Goal: Task Accomplishment & Management: Use online tool/utility

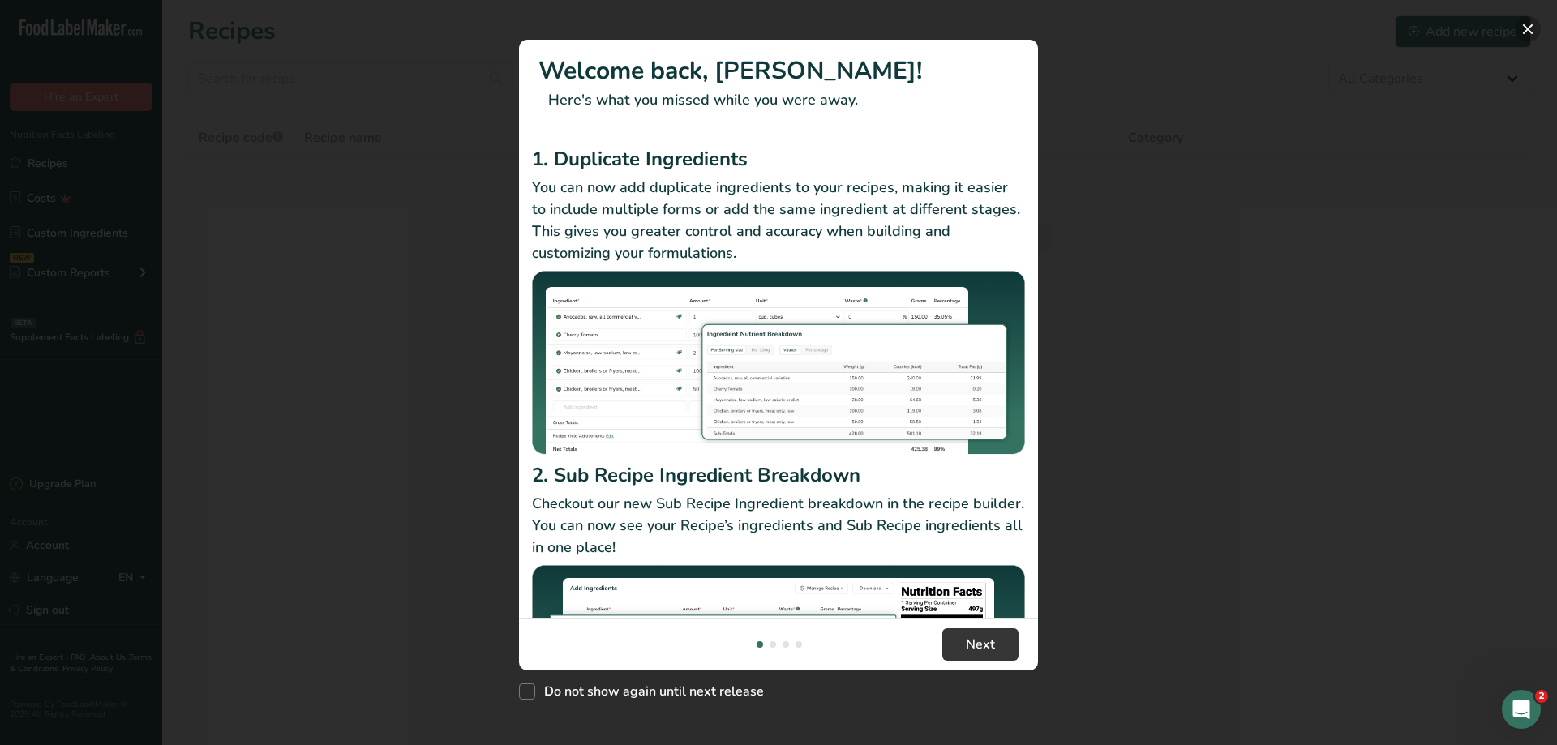
click at [1530, 30] on button "New Features" at bounding box center [1528, 29] width 26 height 26
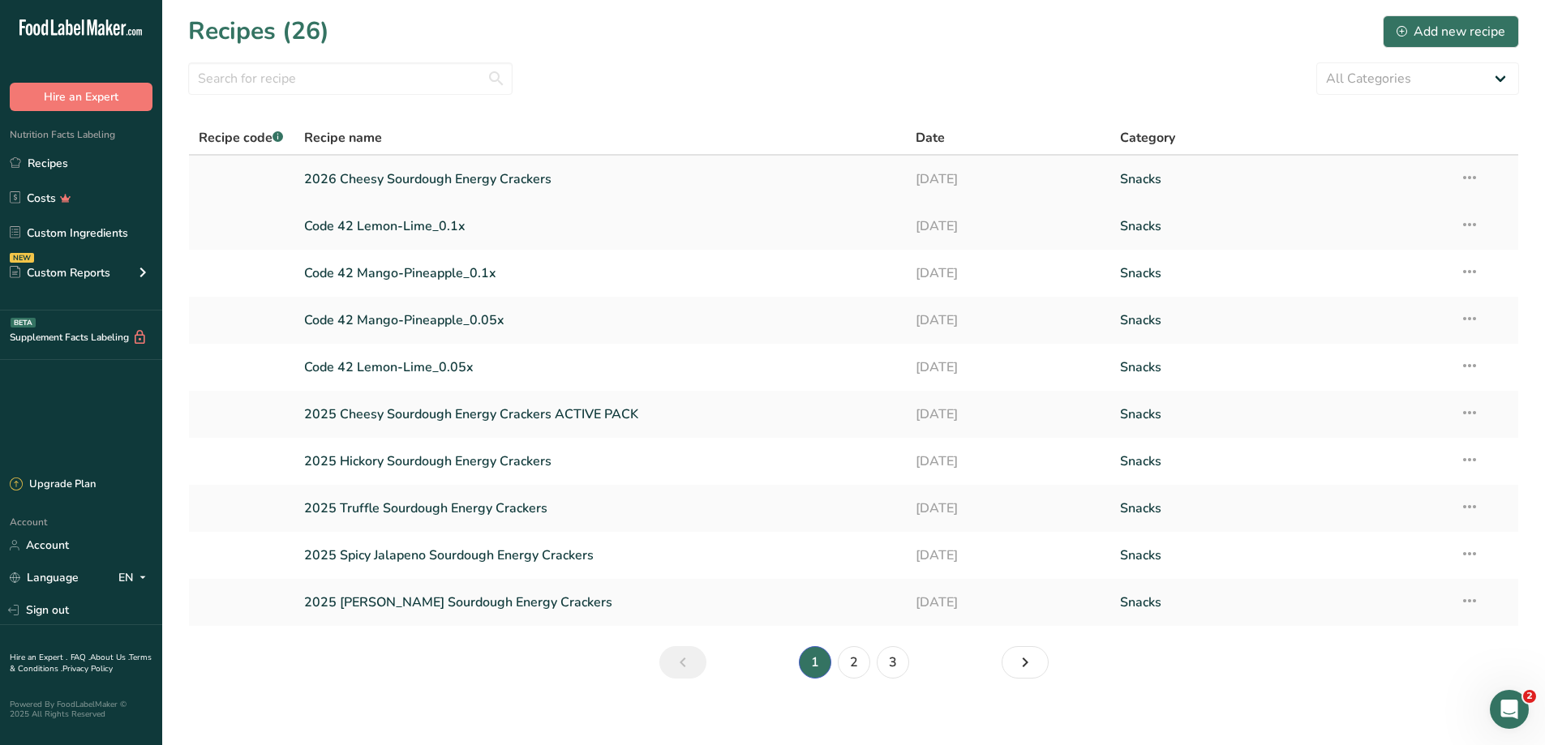
click at [452, 176] on link "2026 Cheesy Sourdough Energy Crackers" at bounding box center [600, 179] width 593 height 34
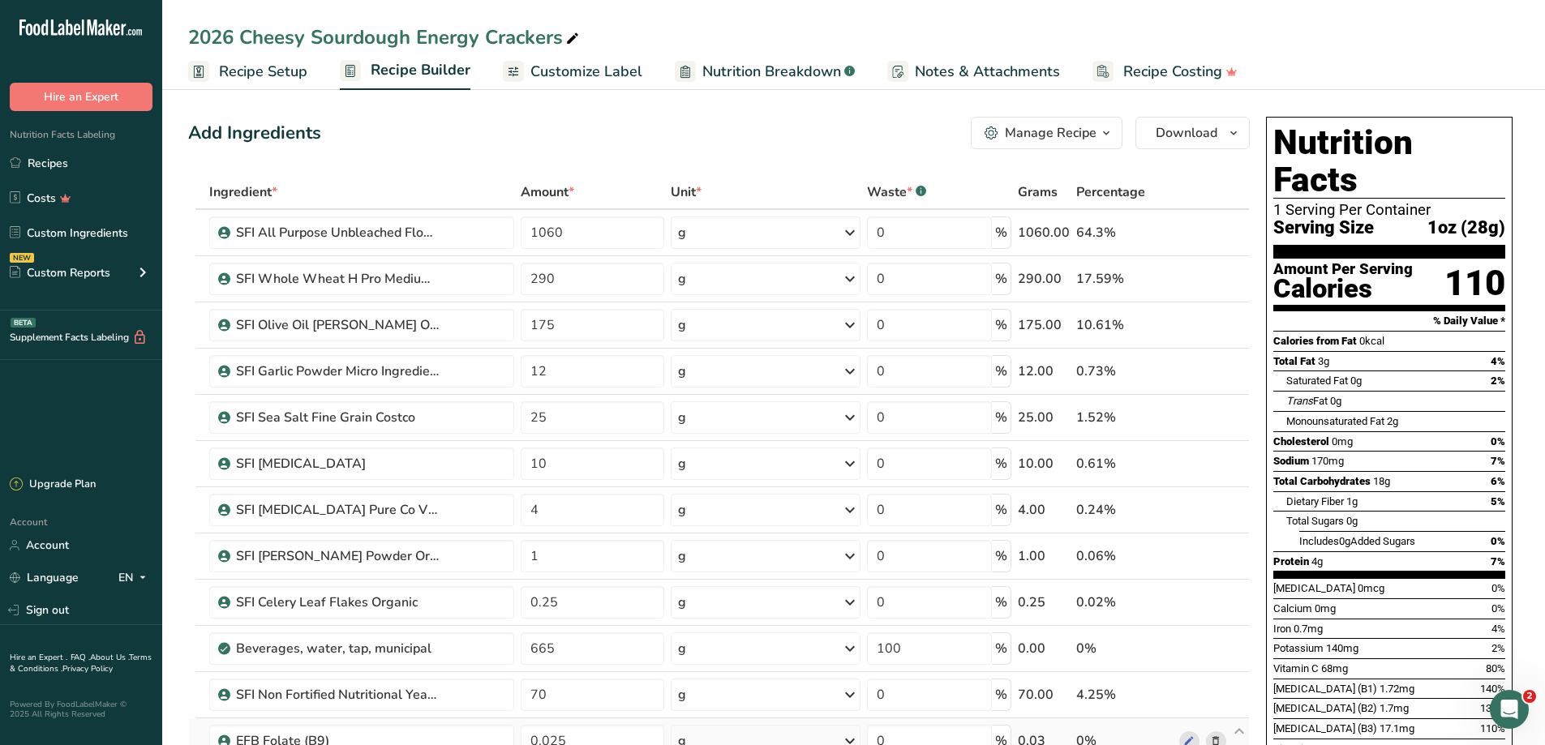
scroll to position [487, 0]
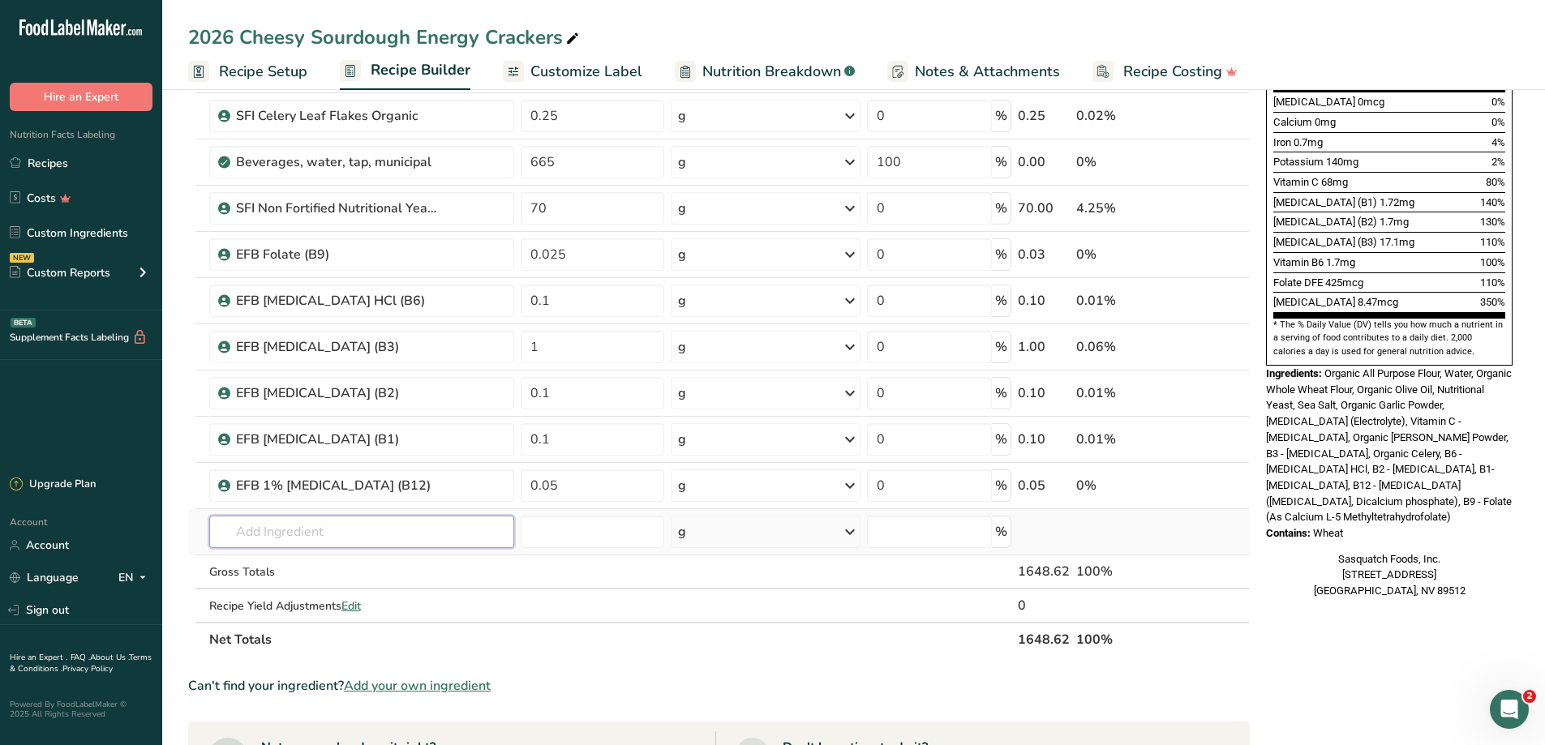
click at [285, 534] on input "text" at bounding box center [361, 532] width 305 height 32
type input "EFB in"
click at [343, 569] on span "Organic Agave [MEDICAL_DATA]" at bounding box center [322, 564] width 175 height 15
type input "EFB Organic Agave [MEDICAL_DATA] Powder"
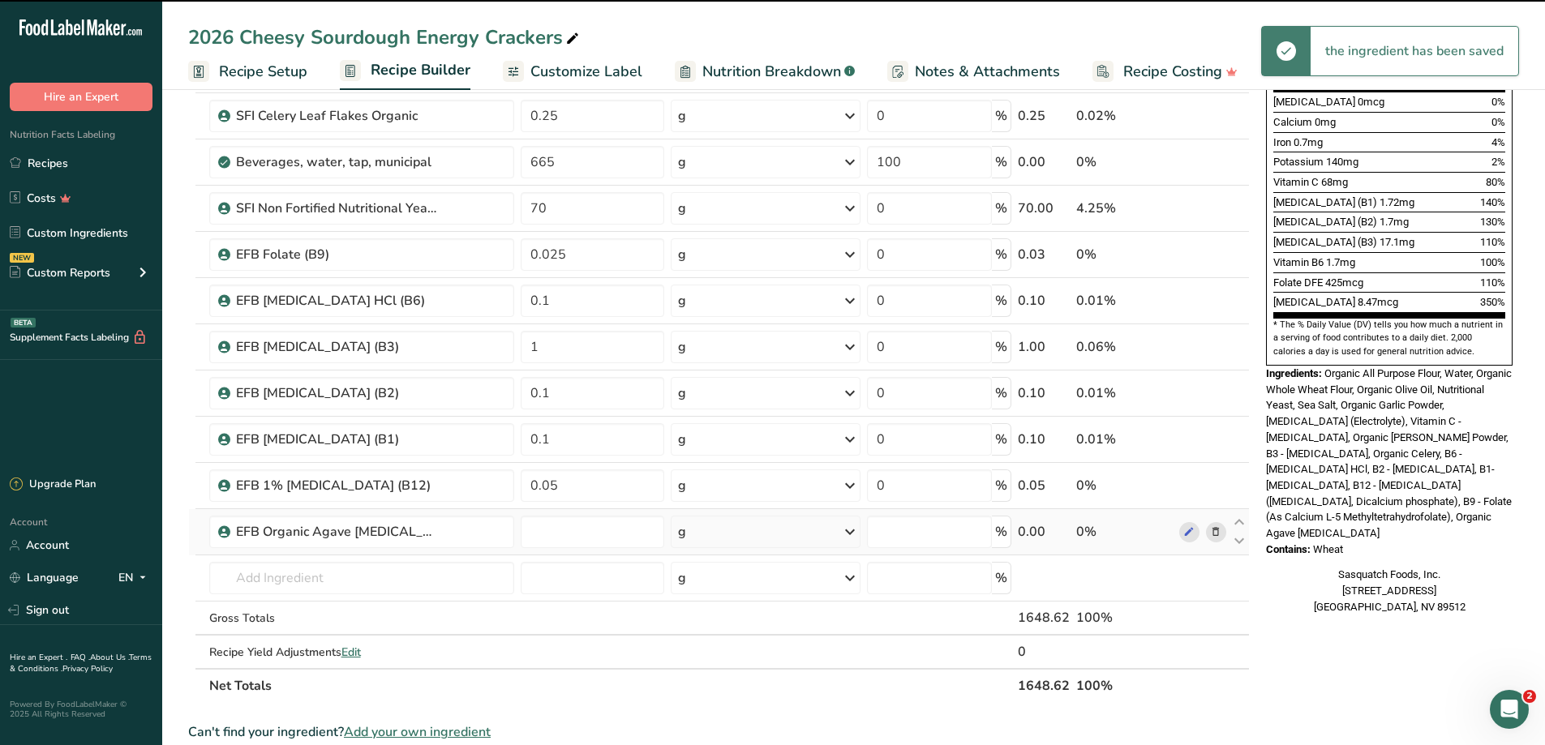
type input "0"
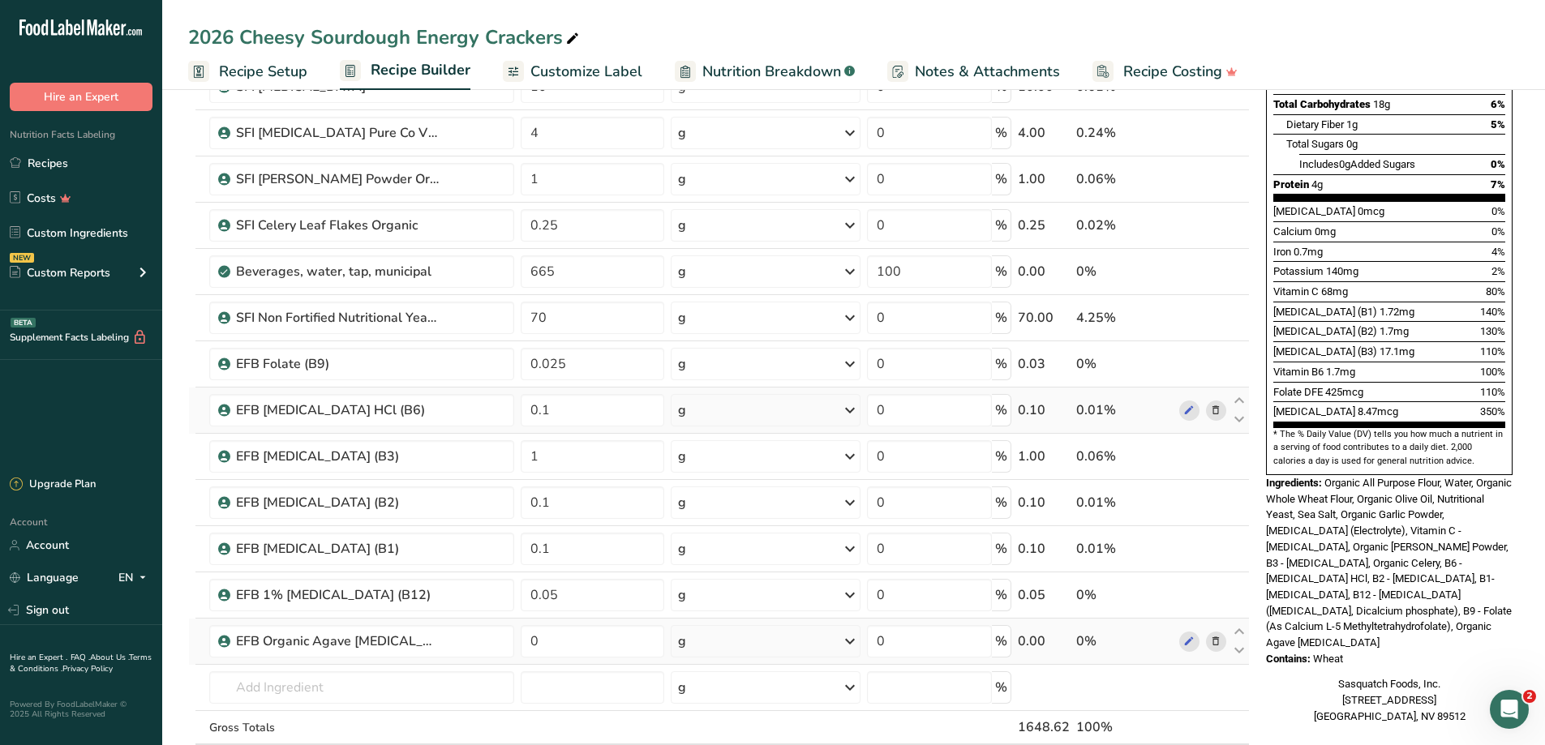
scroll to position [405, 0]
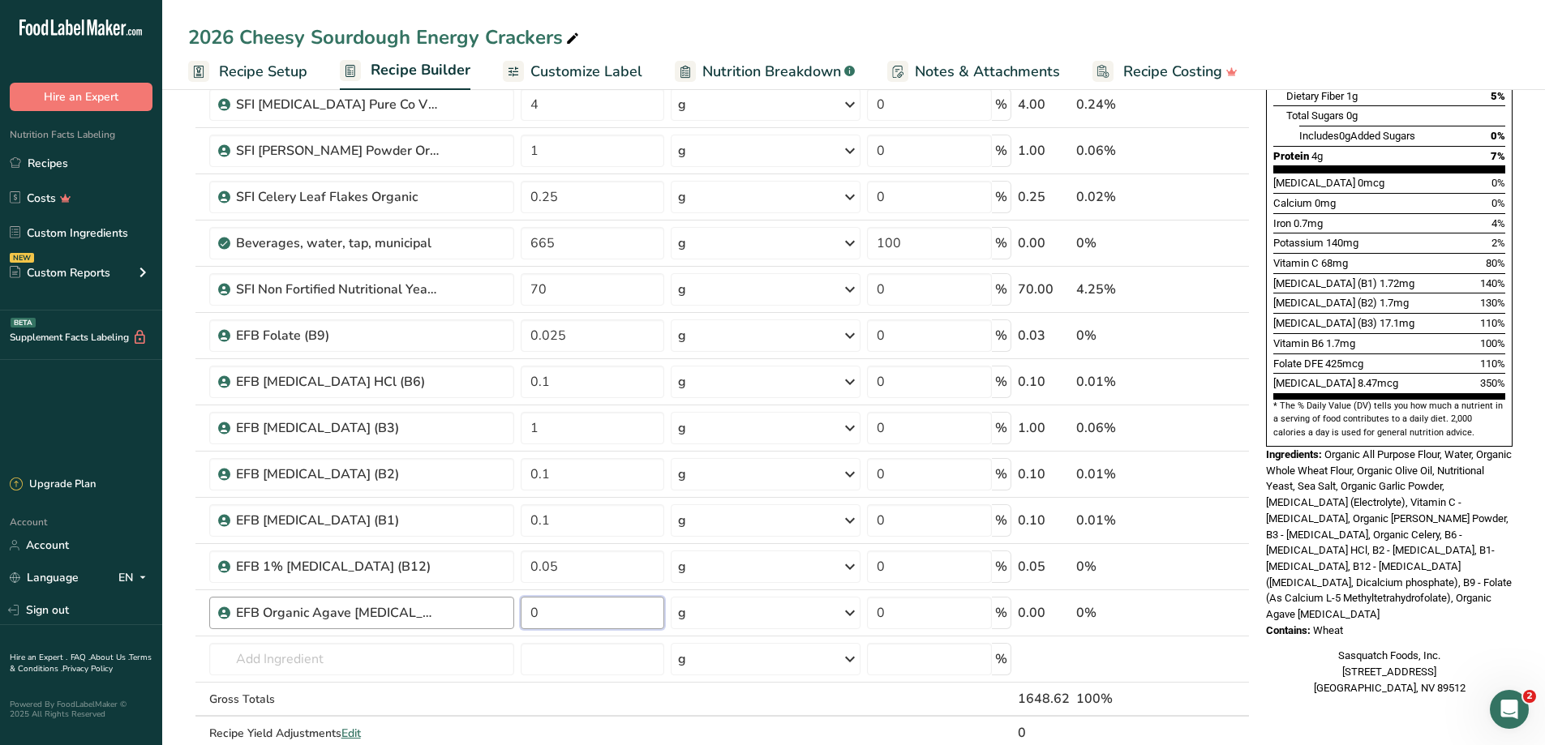
drag, startPoint x: 562, startPoint y: 610, endPoint x: 512, endPoint y: 610, distance: 50.3
click at [512, 610] on tr "EFB Organic Agave [MEDICAL_DATA] Powder 0 g Weight Units g kg mg See more Volum…" at bounding box center [719, 613] width 1060 height 46
click at [1269, 649] on div "Sasquatch Foods, Inc. [STREET_ADDRESS] [GEOGRAPHIC_DATA], NV 89512" at bounding box center [1389, 672] width 247 height 48
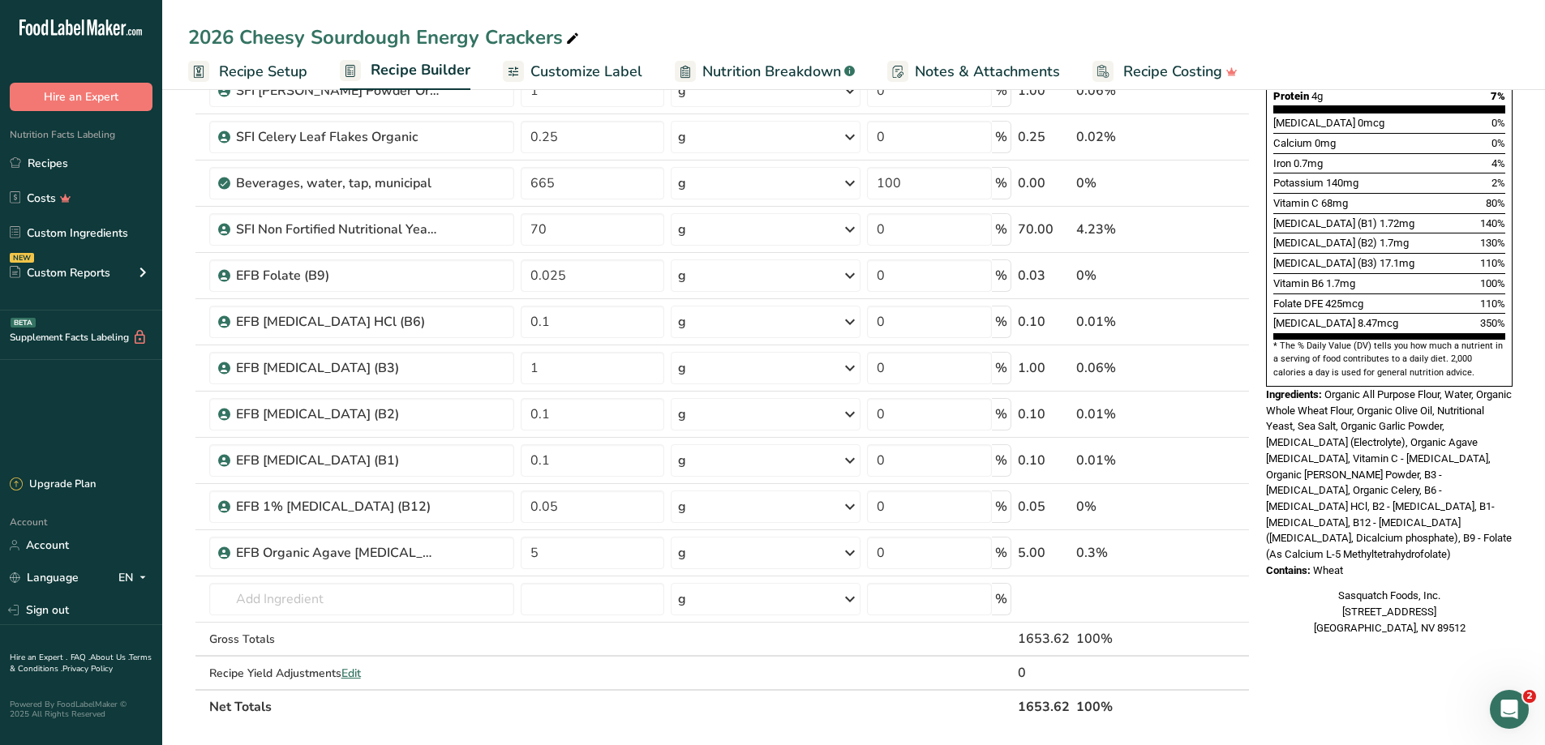
scroll to position [487, 0]
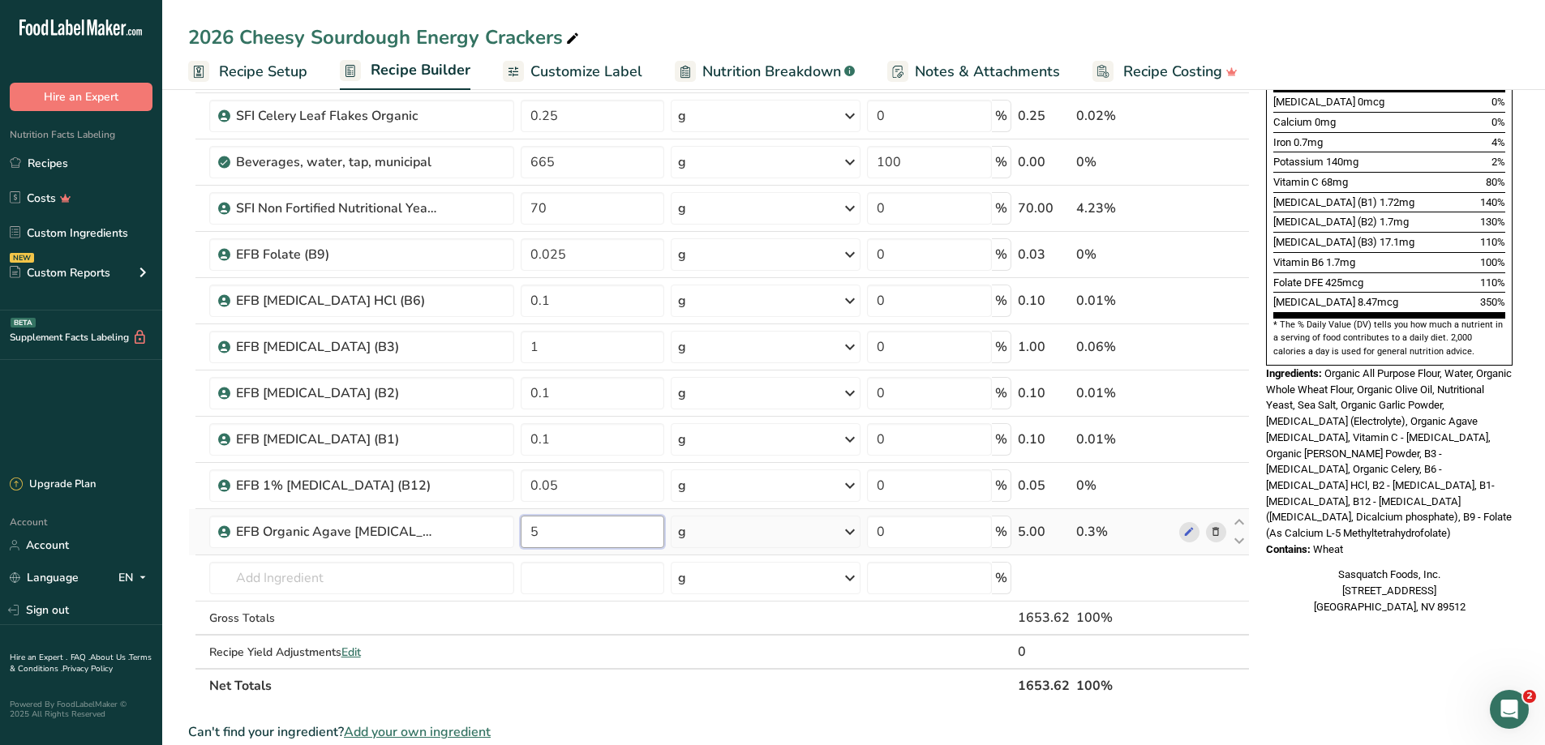
drag, startPoint x: 550, startPoint y: 535, endPoint x: 529, endPoint y: 532, distance: 21.3
click at [529, 532] on input "5" at bounding box center [593, 532] width 144 height 32
click at [1285, 567] on div "Sasquatch Foods, Inc. [STREET_ADDRESS] [GEOGRAPHIC_DATA], NV 89512" at bounding box center [1389, 591] width 247 height 48
click at [528, 530] on input "10" at bounding box center [593, 532] width 144 height 32
click at [1285, 567] on div "Sasquatch Foods, Inc. [STREET_ADDRESS] [GEOGRAPHIC_DATA], NV 89512" at bounding box center [1389, 591] width 247 height 48
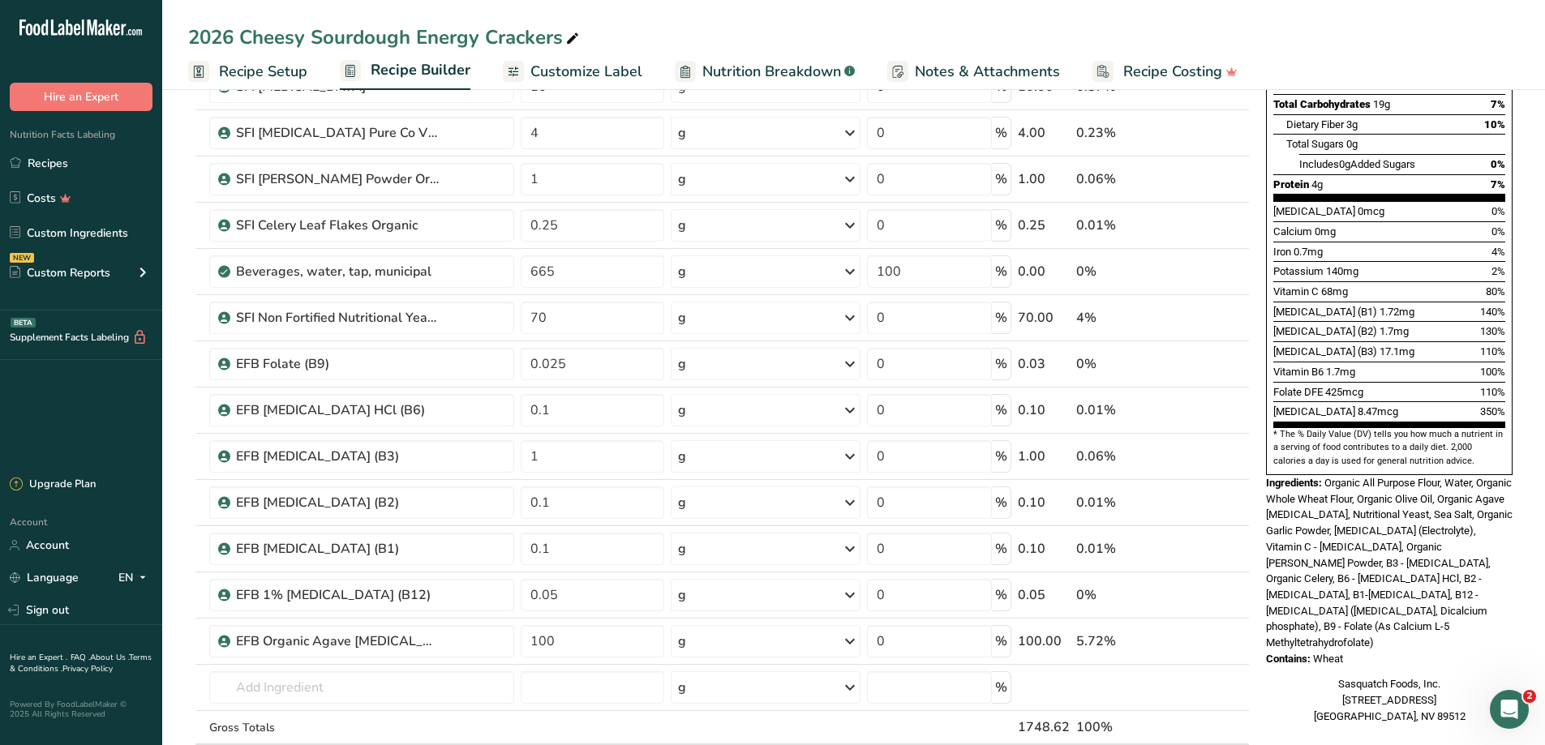
scroll to position [405, 0]
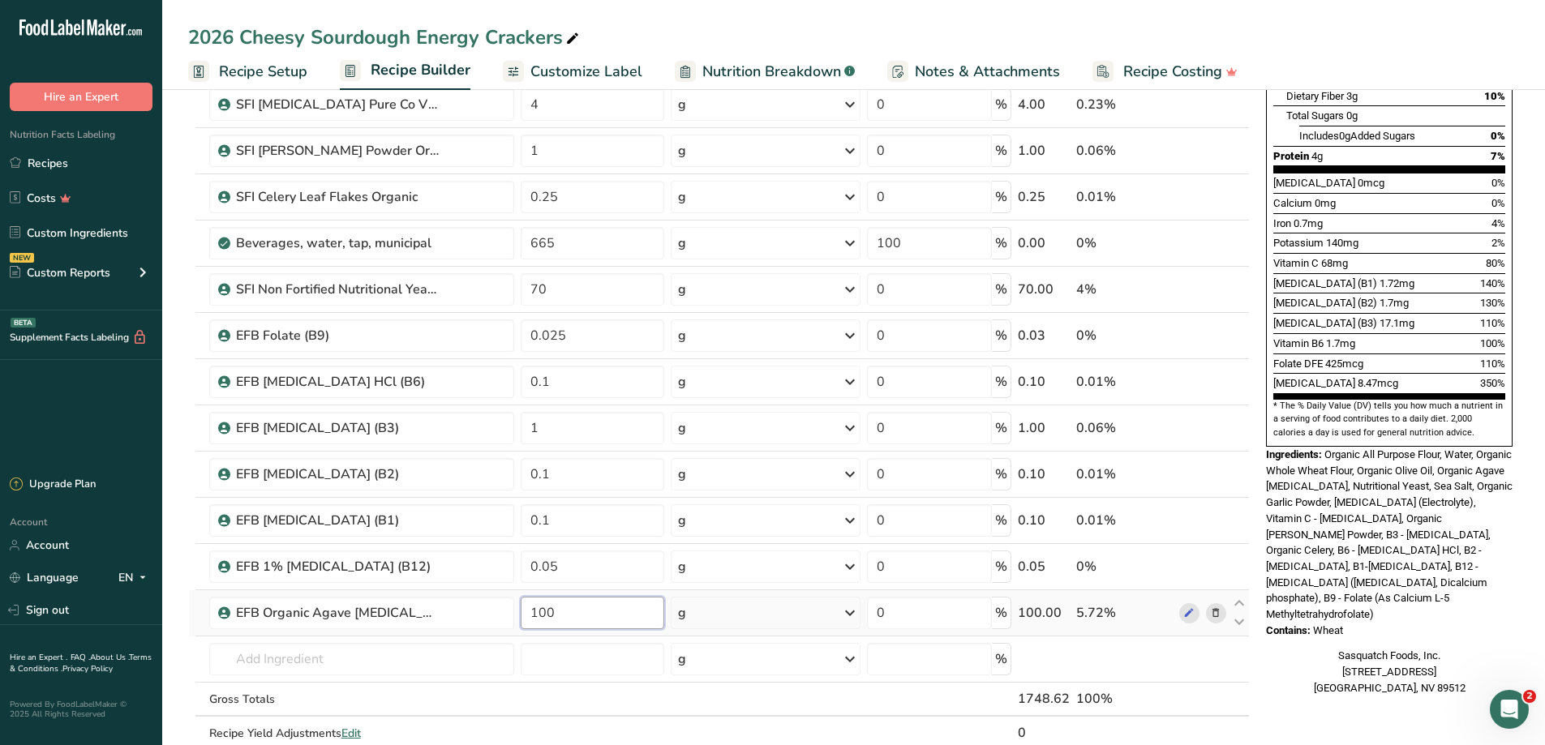
drag, startPoint x: 557, startPoint y: 610, endPoint x: 515, endPoint y: 611, distance: 42.2
click at [515, 611] on tr "EFB Organic Agave [MEDICAL_DATA] Powder 100 g Weight Units g kg mg See more Vol…" at bounding box center [719, 613] width 1060 height 46
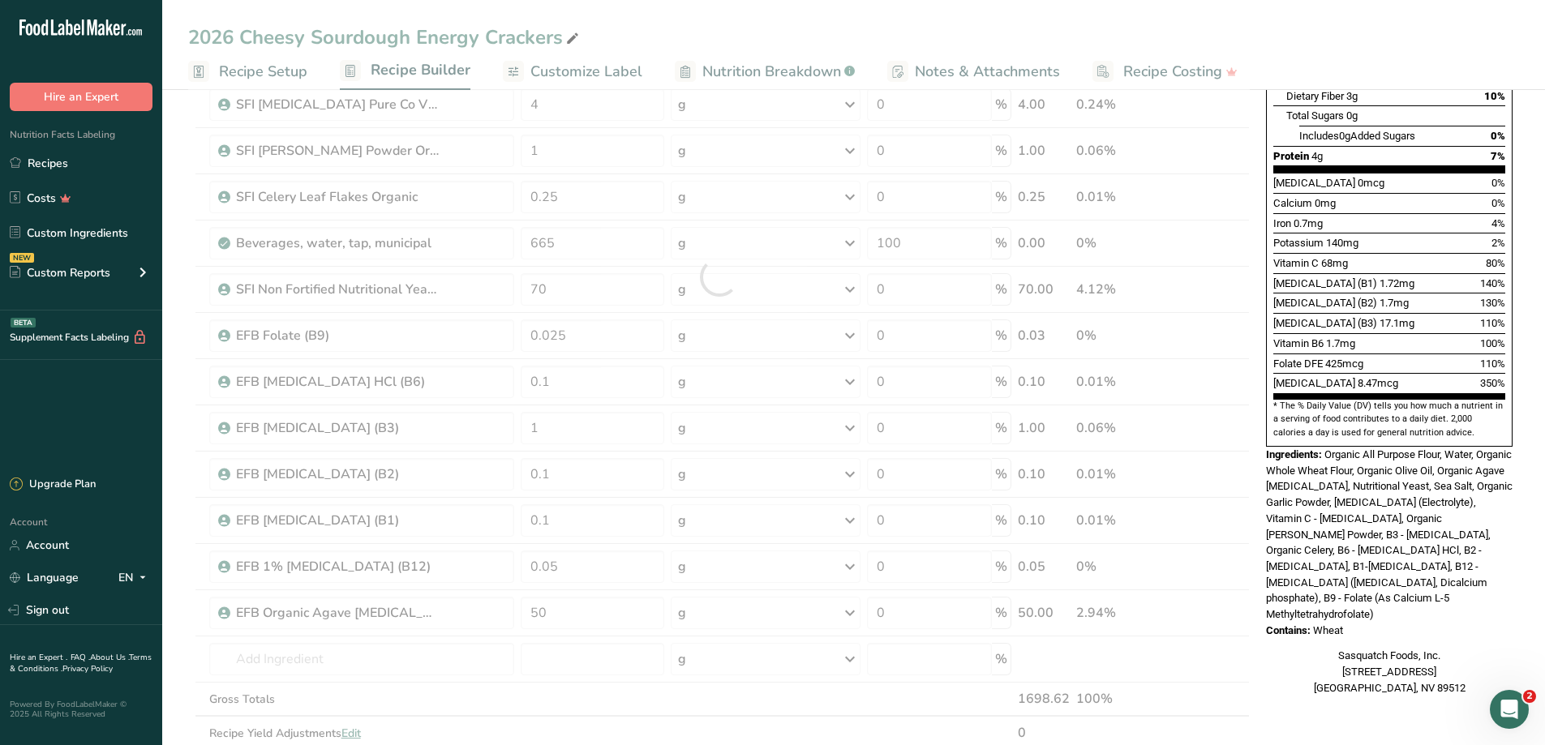
click at [1293, 652] on div "Sasquatch Foods, Inc. [STREET_ADDRESS] [GEOGRAPHIC_DATA], NV 89512" at bounding box center [1389, 672] width 247 height 48
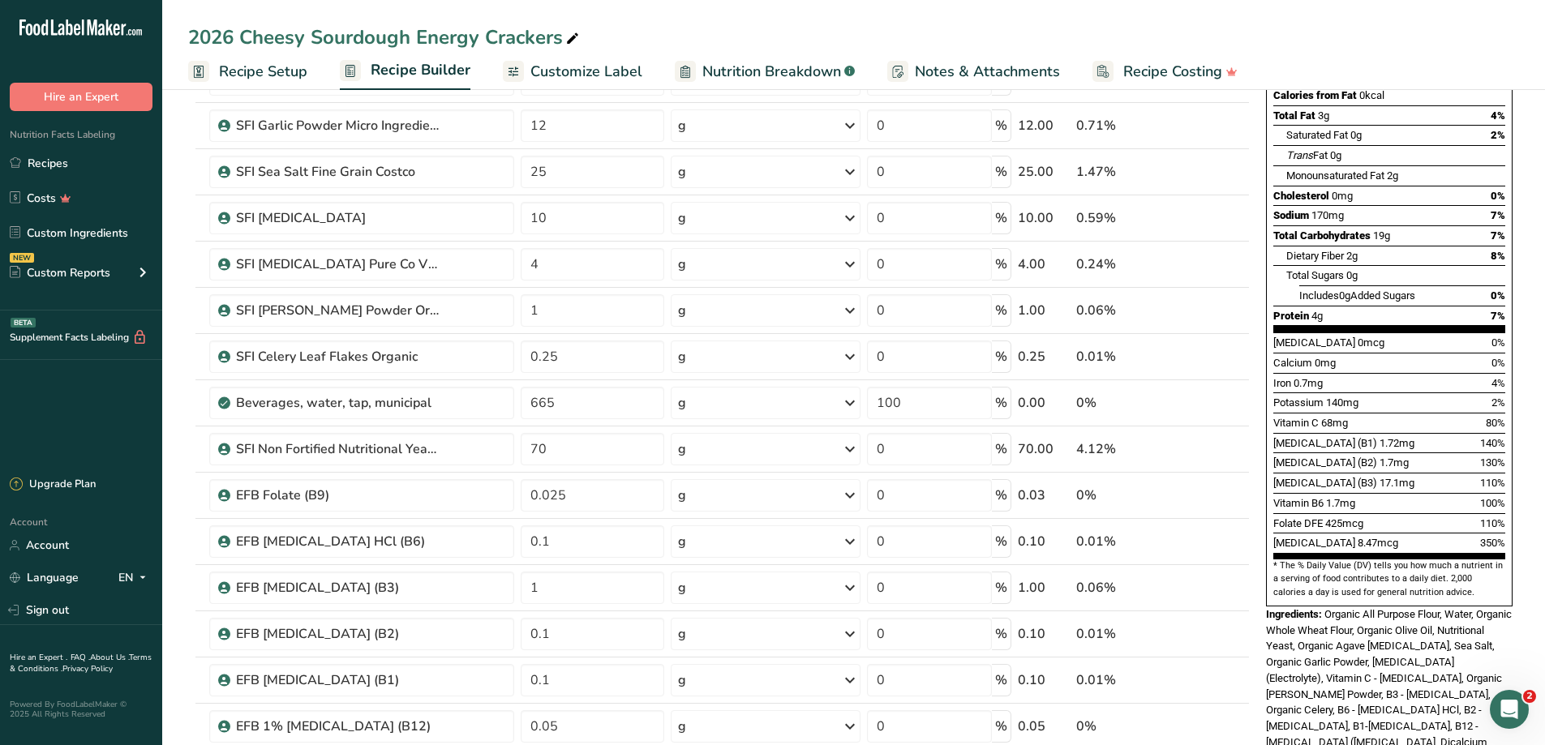
scroll to position [324, 0]
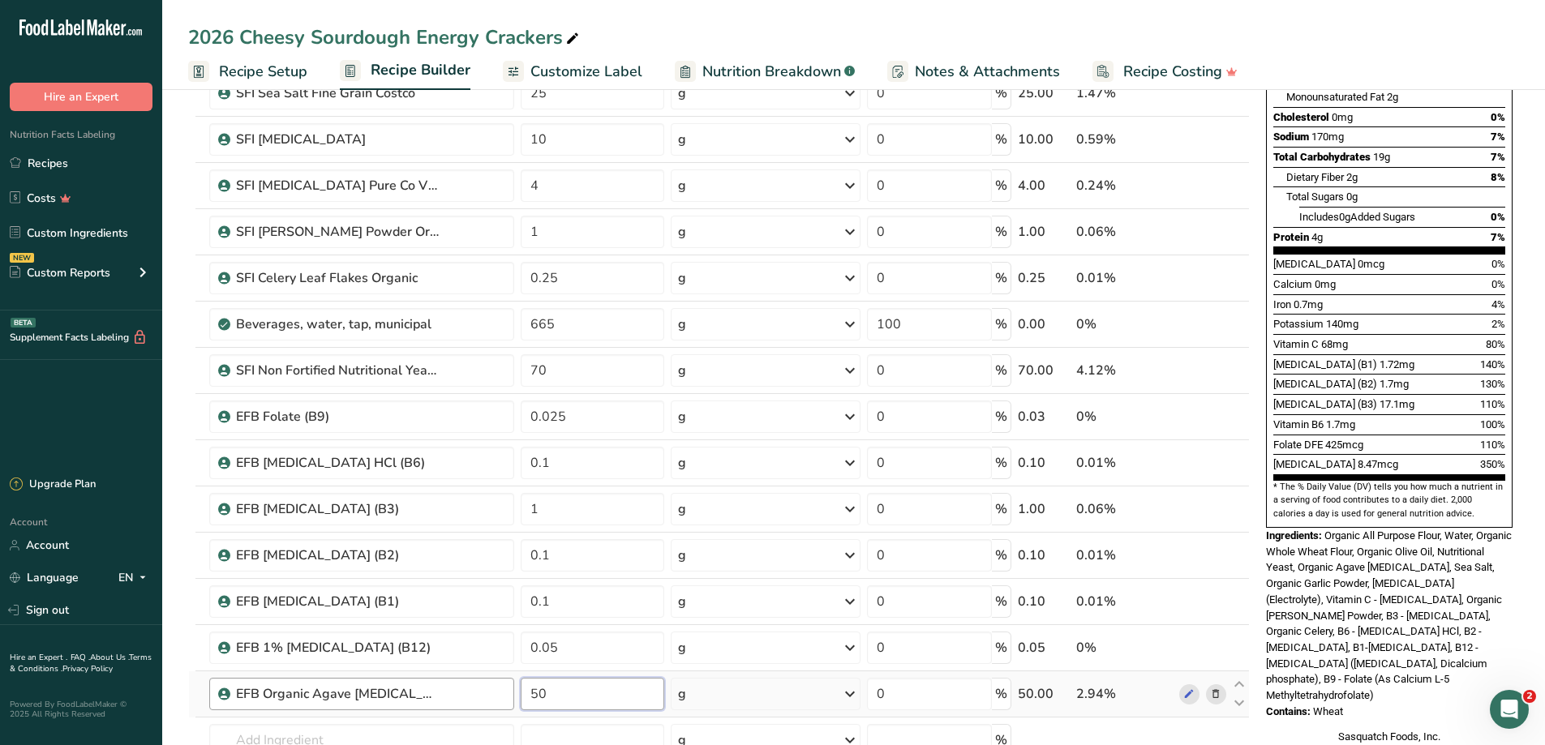
drag, startPoint x: 508, startPoint y: 691, endPoint x: 489, endPoint y: 691, distance: 18.7
click at [489, 691] on tr "EFB Organic Agave [MEDICAL_DATA] Powder 50 g Weight Units g kg mg See more Volu…" at bounding box center [719, 694] width 1060 height 46
click at [1303, 729] on div "Sasquatch Foods, Inc. [STREET_ADDRESS] [GEOGRAPHIC_DATA], NV 89512" at bounding box center [1389, 753] width 247 height 48
drag, startPoint x: 555, startPoint y: 693, endPoint x: 512, endPoint y: 693, distance: 43.0
click at [512, 693] on tr "EFB Organic Agave [MEDICAL_DATA] Powder 40 g Weight Units g kg mg See more Volu…" at bounding box center [719, 694] width 1060 height 46
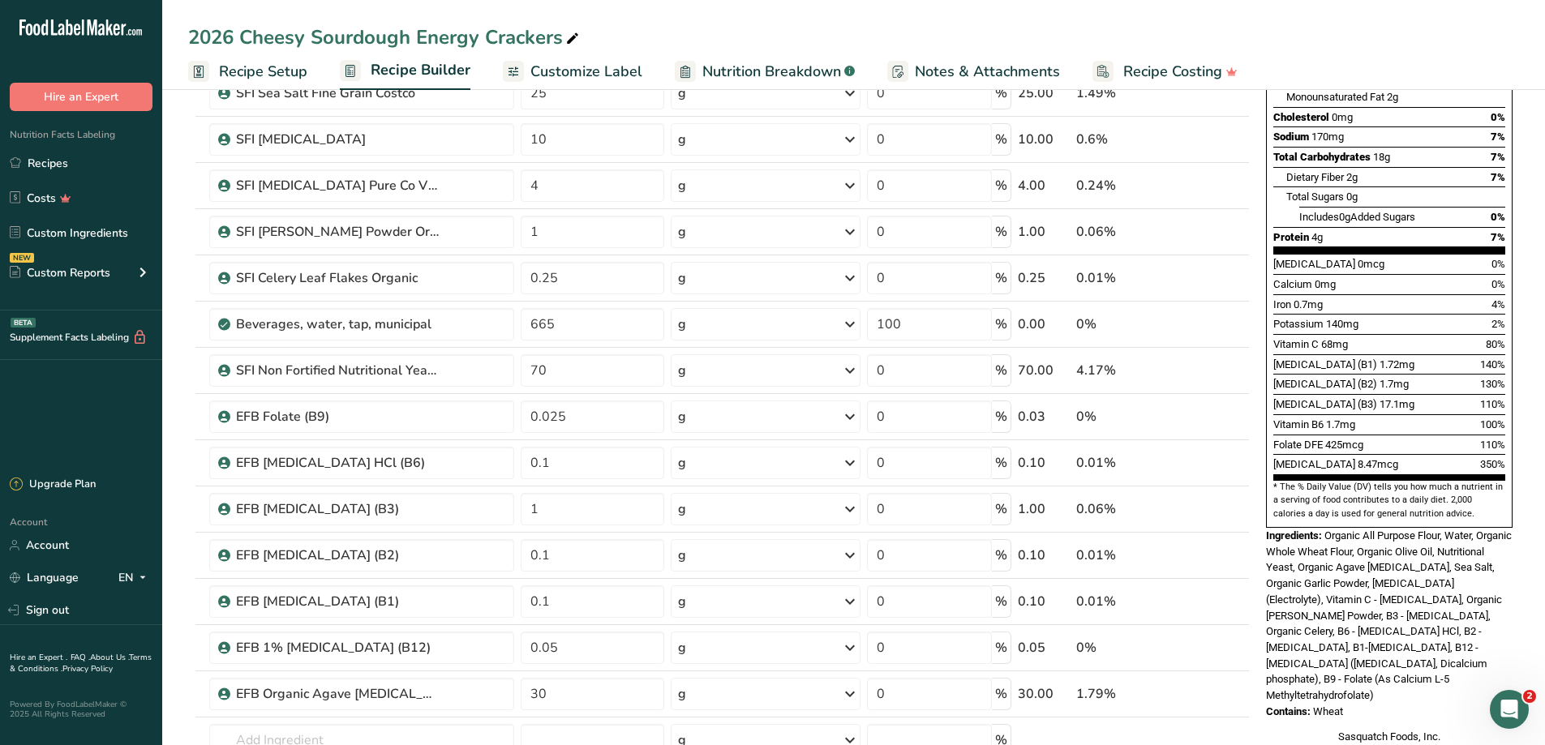
click at [1276, 729] on div "Sasquatch Foods, Inc. [STREET_ADDRESS] [GEOGRAPHIC_DATA], NV 89512" at bounding box center [1389, 753] width 247 height 48
click at [502, 692] on tr "EFB Organic Agave [MEDICAL_DATA] Powder 30 g Weight Units g kg mg See more Volu…" at bounding box center [719, 694] width 1060 height 46
click at [1294, 729] on div "Sasquatch Foods, Inc. [STREET_ADDRESS] [GEOGRAPHIC_DATA], NV 89512" at bounding box center [1389, 753] width 247 height 48
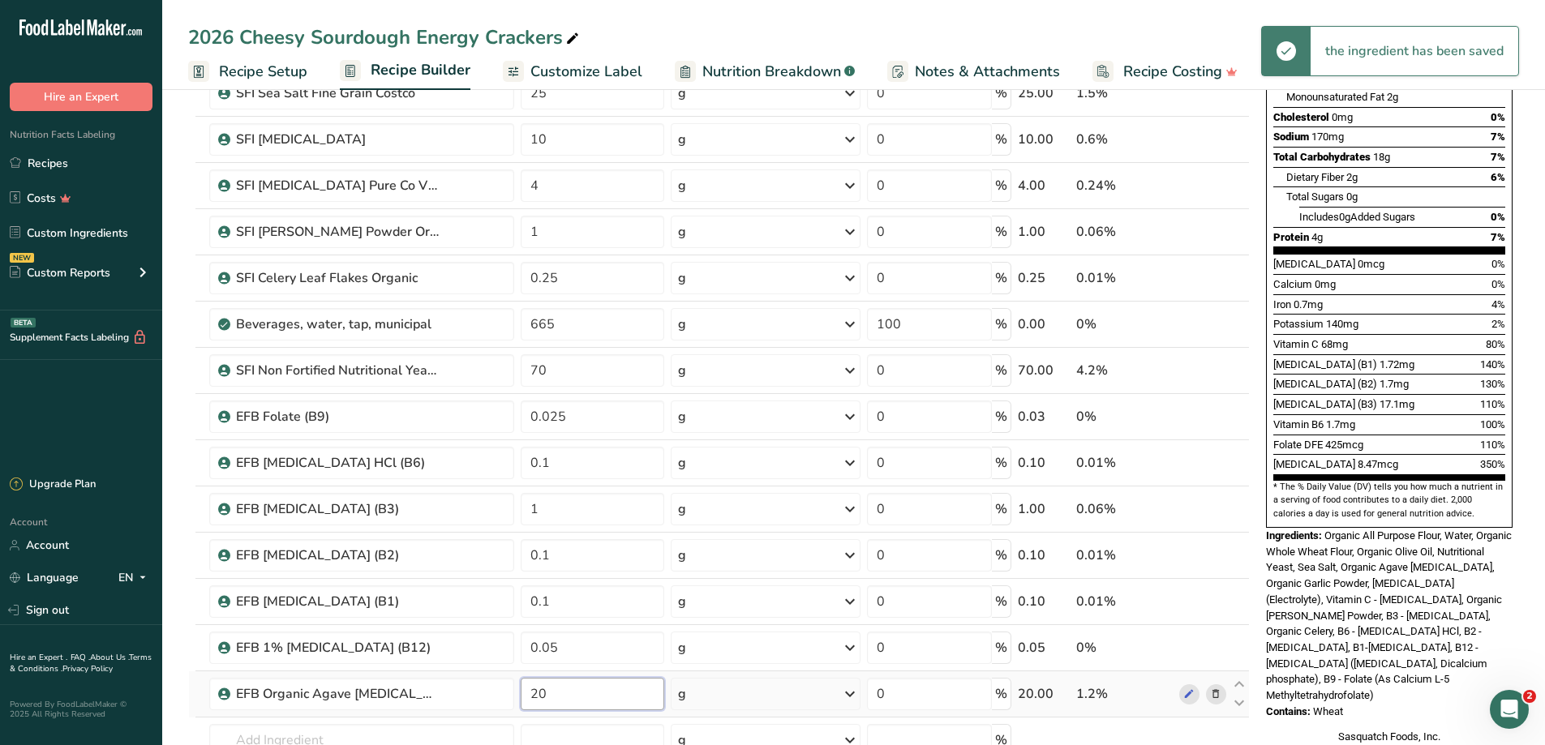
drag, startPoint x: 565, startPoint y: 692, endPoint x: 528, endPoint y: 692, distance: 37.3
click at [528, 692] on input "20" at bounding box center [593, 694] width 144 height 32
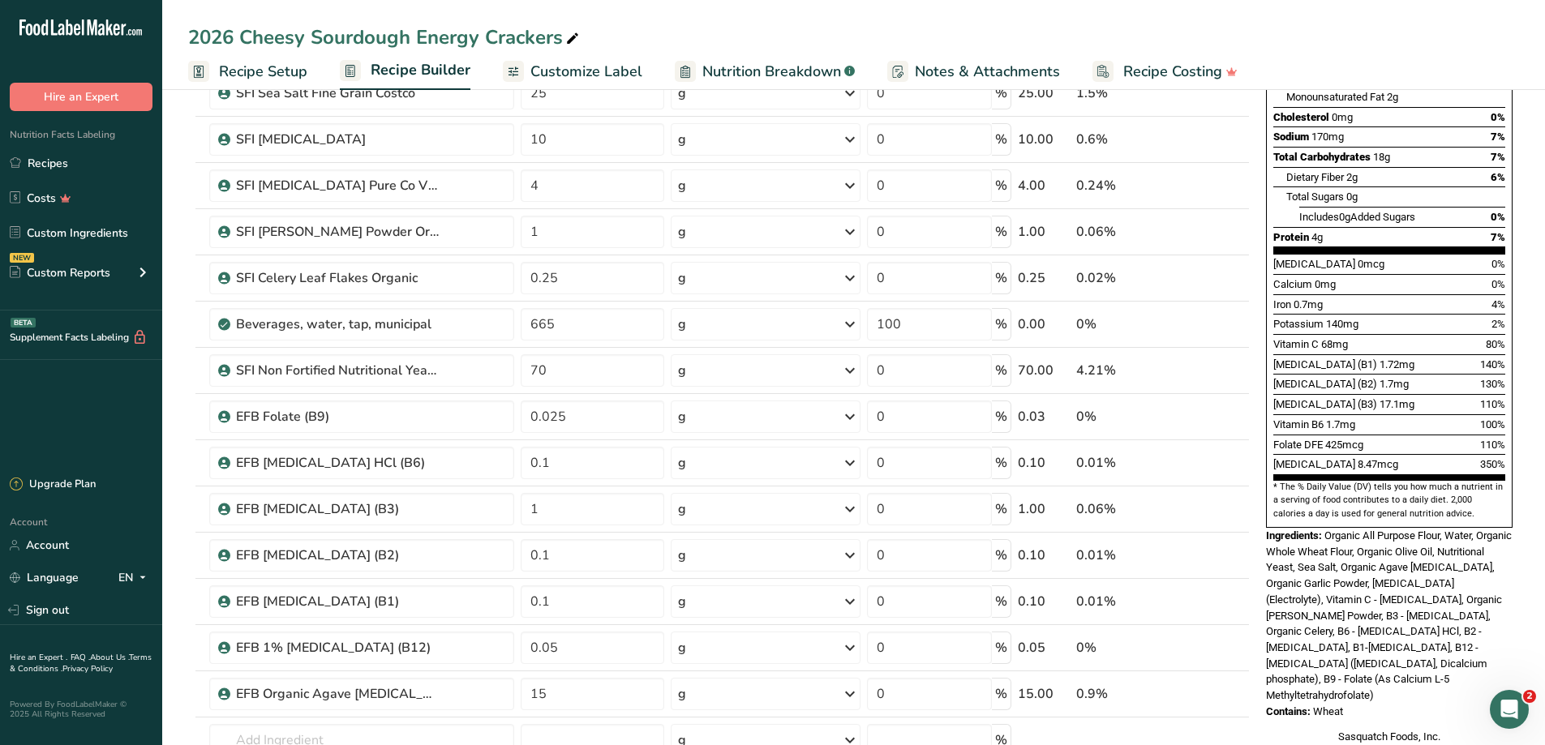
click at [1275, 673] on div "Nutrition Facts 1 Serving Per Container Serving Size 1oz (28g) Amount Per Servi…" at bounding box center [1389, 285] width 260 height 998
drag, startPoint x: 528, startPoint y: 697, endPoint x: 520, endPoint y: 697, distance: 8.2
click at [520, 697] on td "15" at bounding box center [592, 694] width 150 height 46
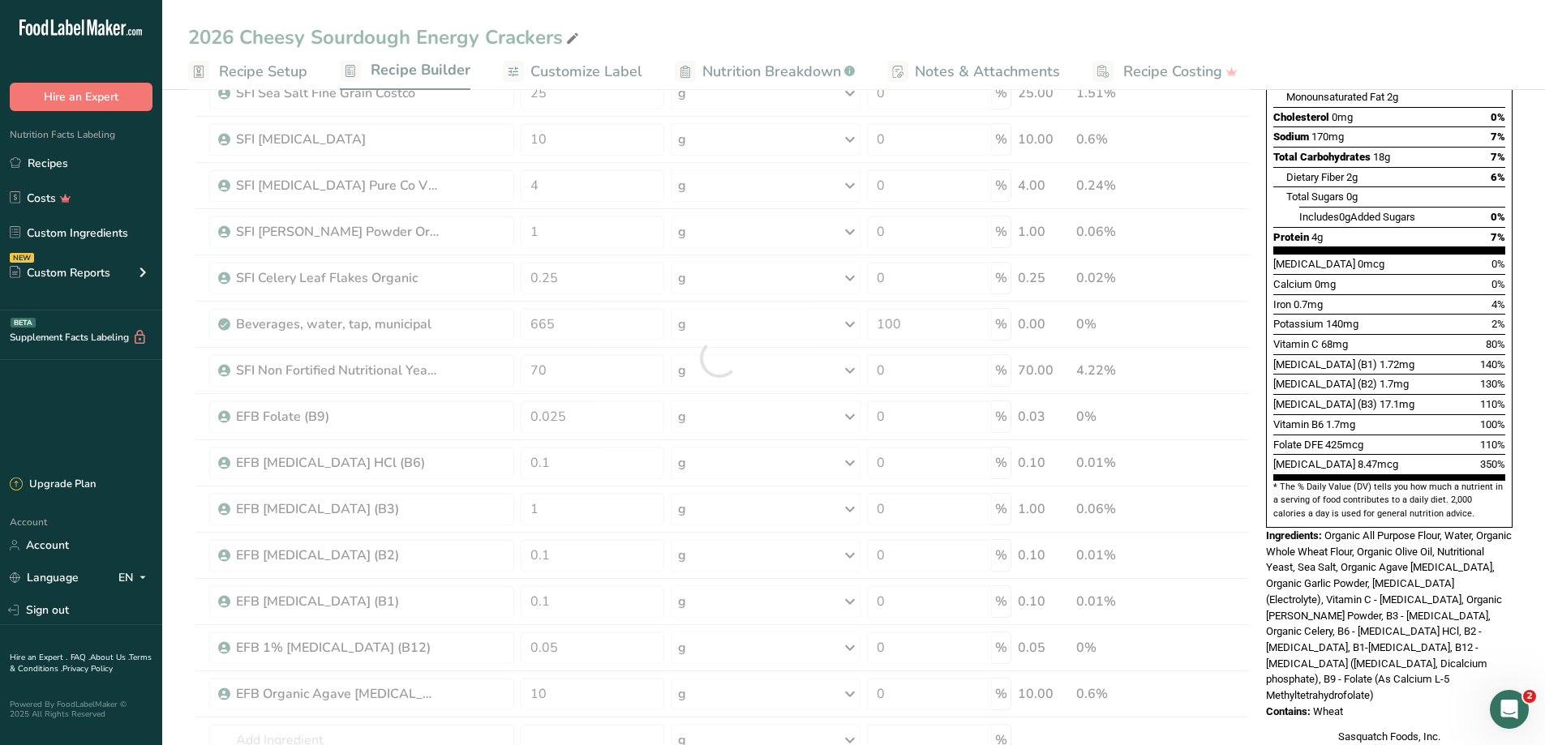
click at [1273, 670] on div "Nutrition Facts 1 Serving Per Container Serving Size 1oz (28g) Amount Per Servi…" at bounding box center [1389, 285] width 260 height 998
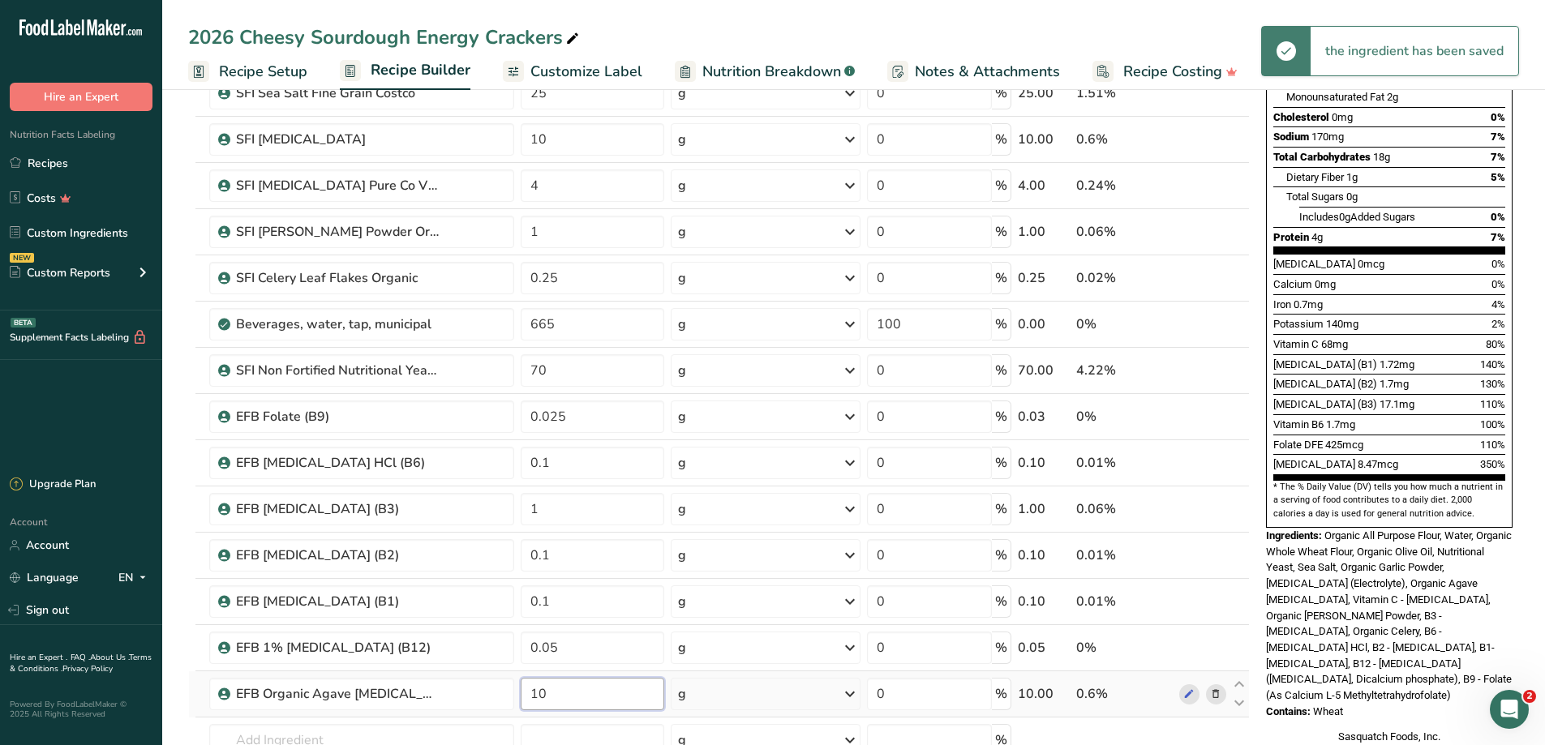
drag, startPoint x: 547, startPoint y: 696, endPoint x: 528, endPoint y: 696, distance: 19.5
click at [528, 696] on input "10" at bounding box center [593, 694] width 144 height 32
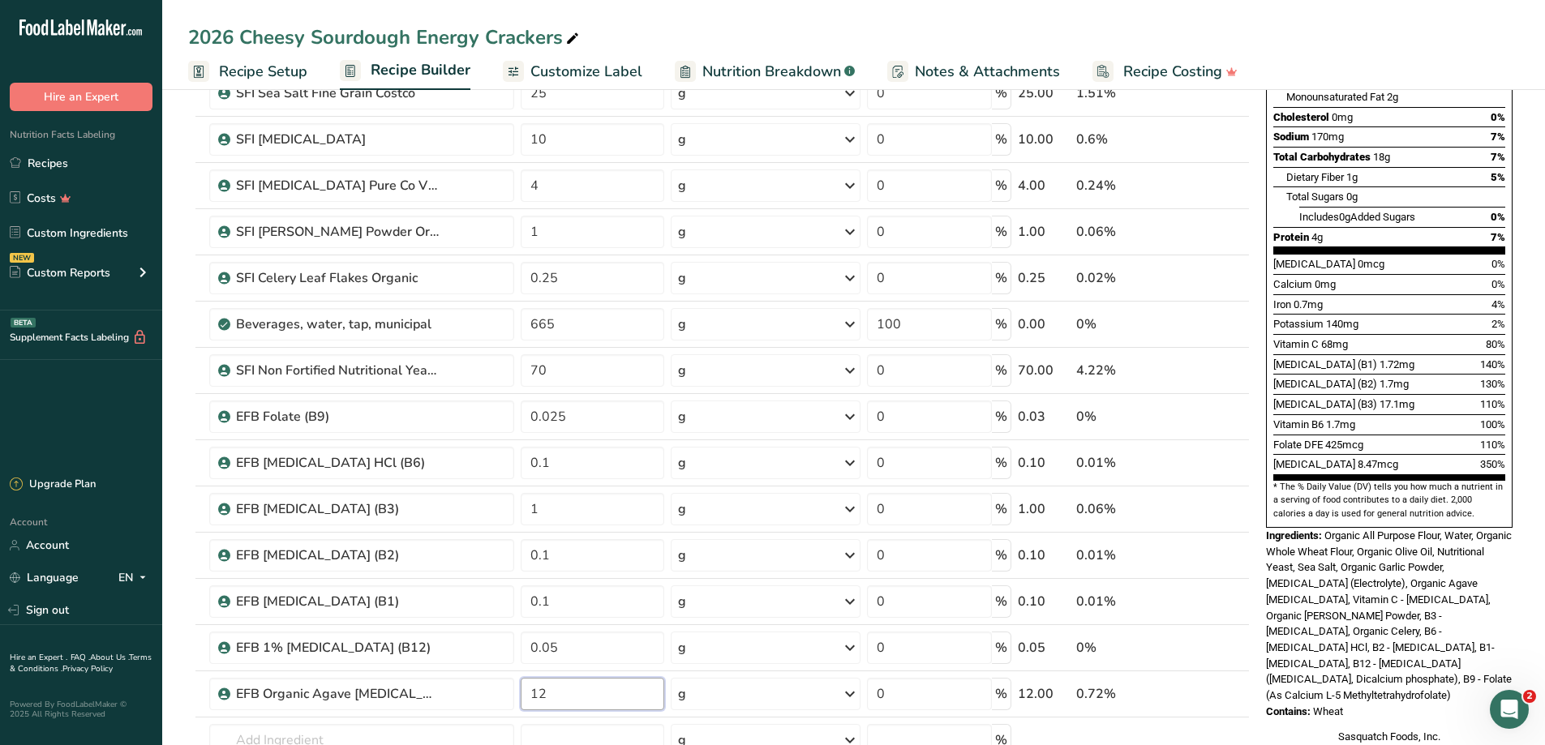
type input "12"
click at [1289, 729] on div "Sasquatch Foods, Inc. [STREET_ADDRESS] [GEOGRAPHIC_DATA], NV 89512" at bounding box center [1389, 753] width 247 height 48
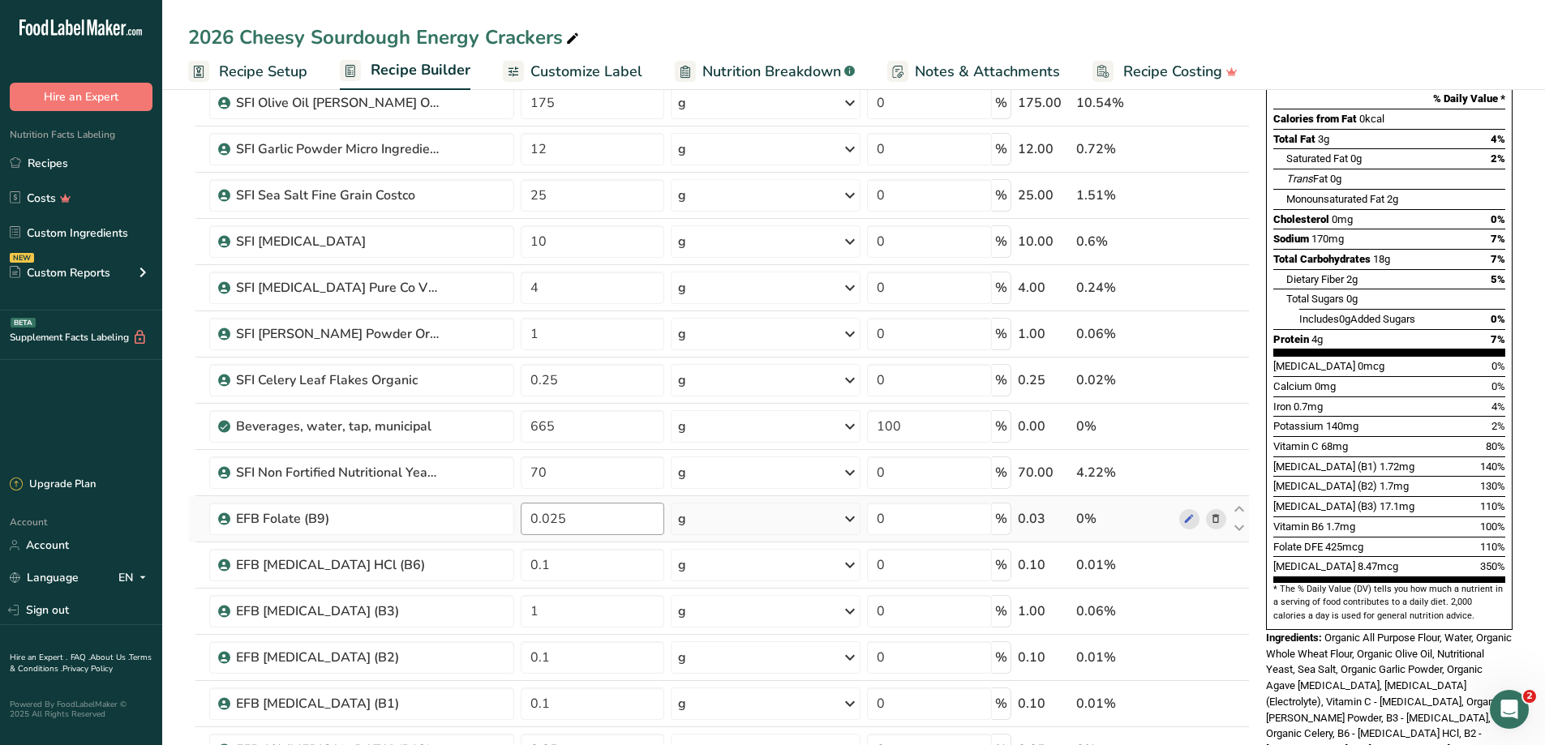
scroll to position [0, 0]
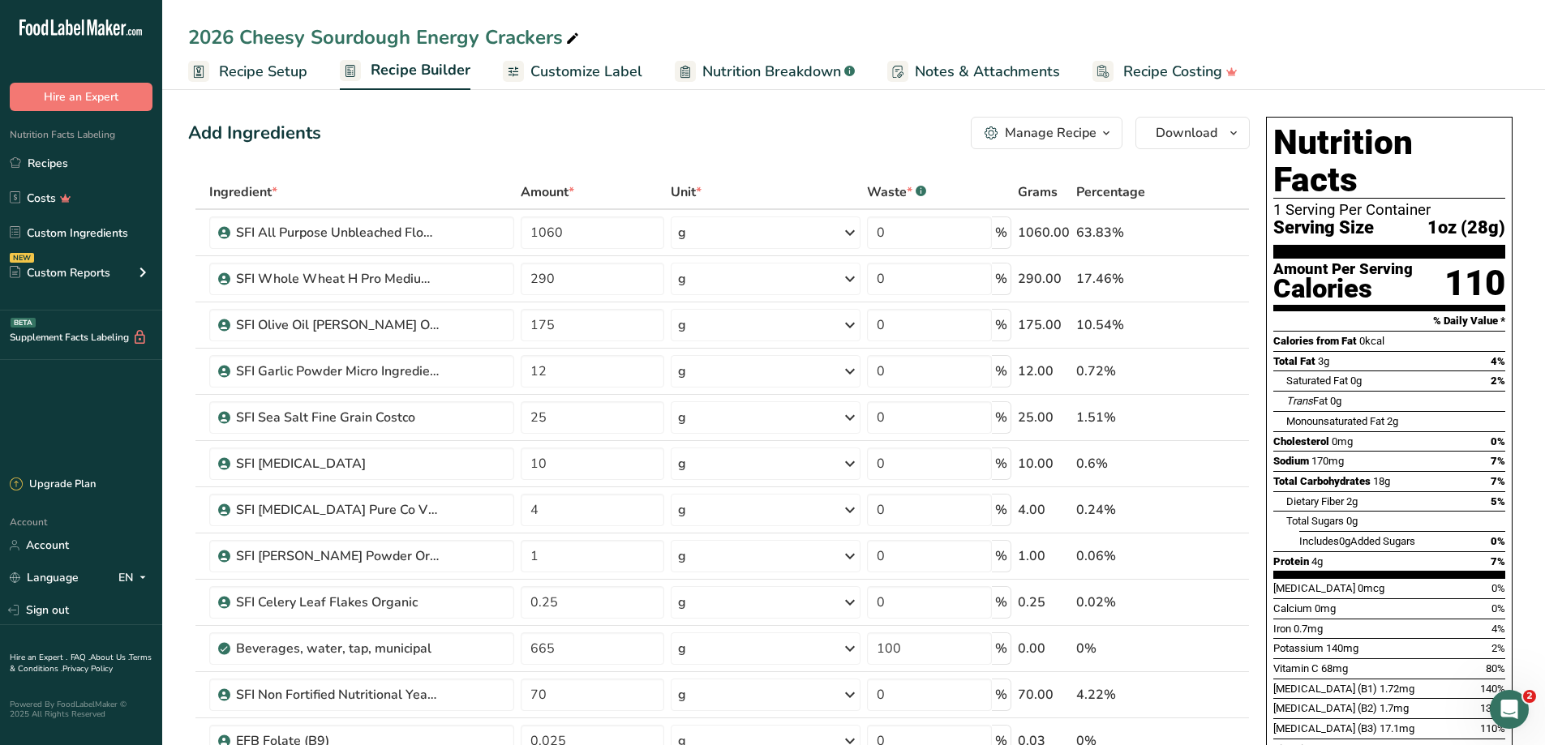
click at [604, 71] on span "Customize Label" at bounding box center [586, 72] width 112 height 22
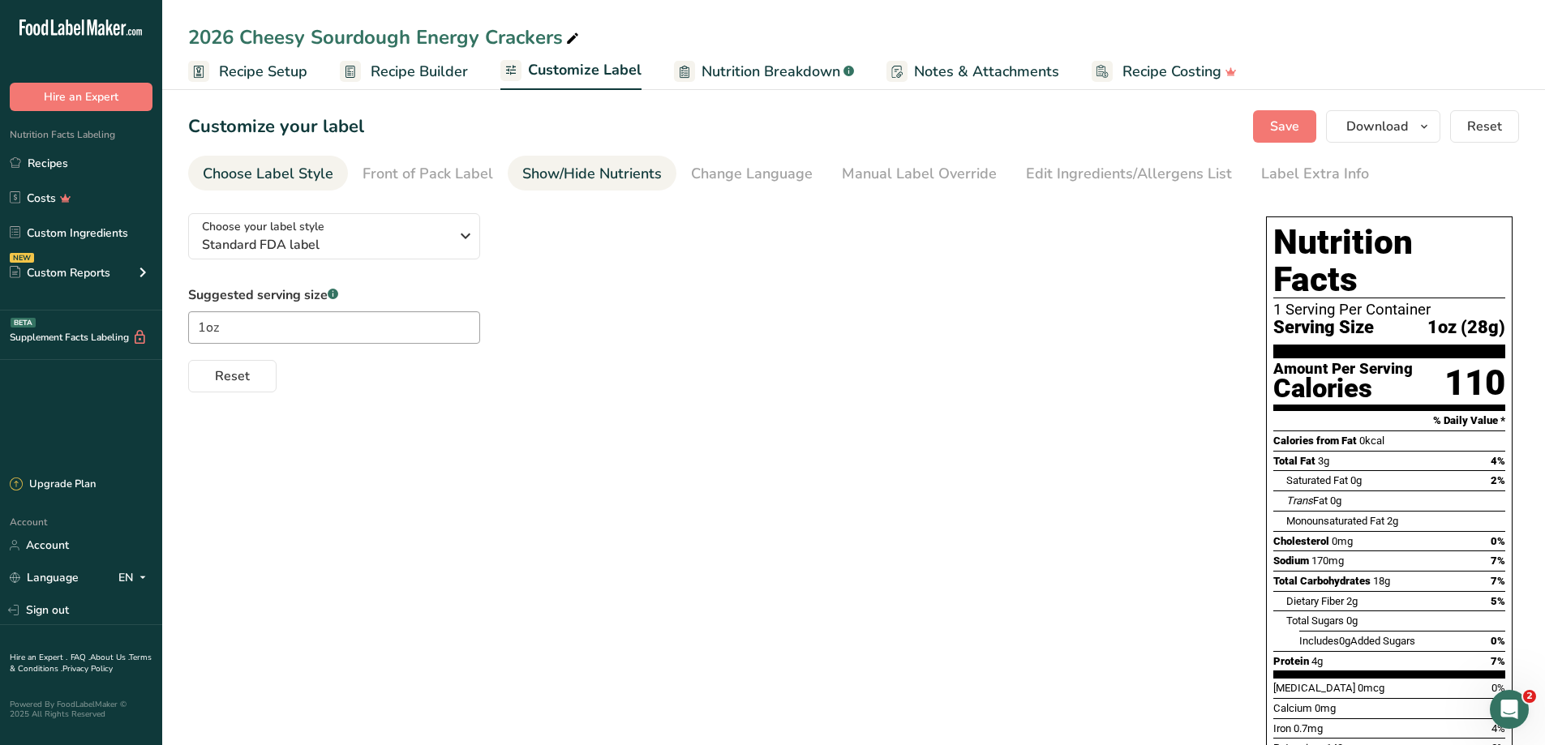
click at [599, 169] on div "Show/Hide Nutrients" at bounding box center [591, 174] width 139 height 22
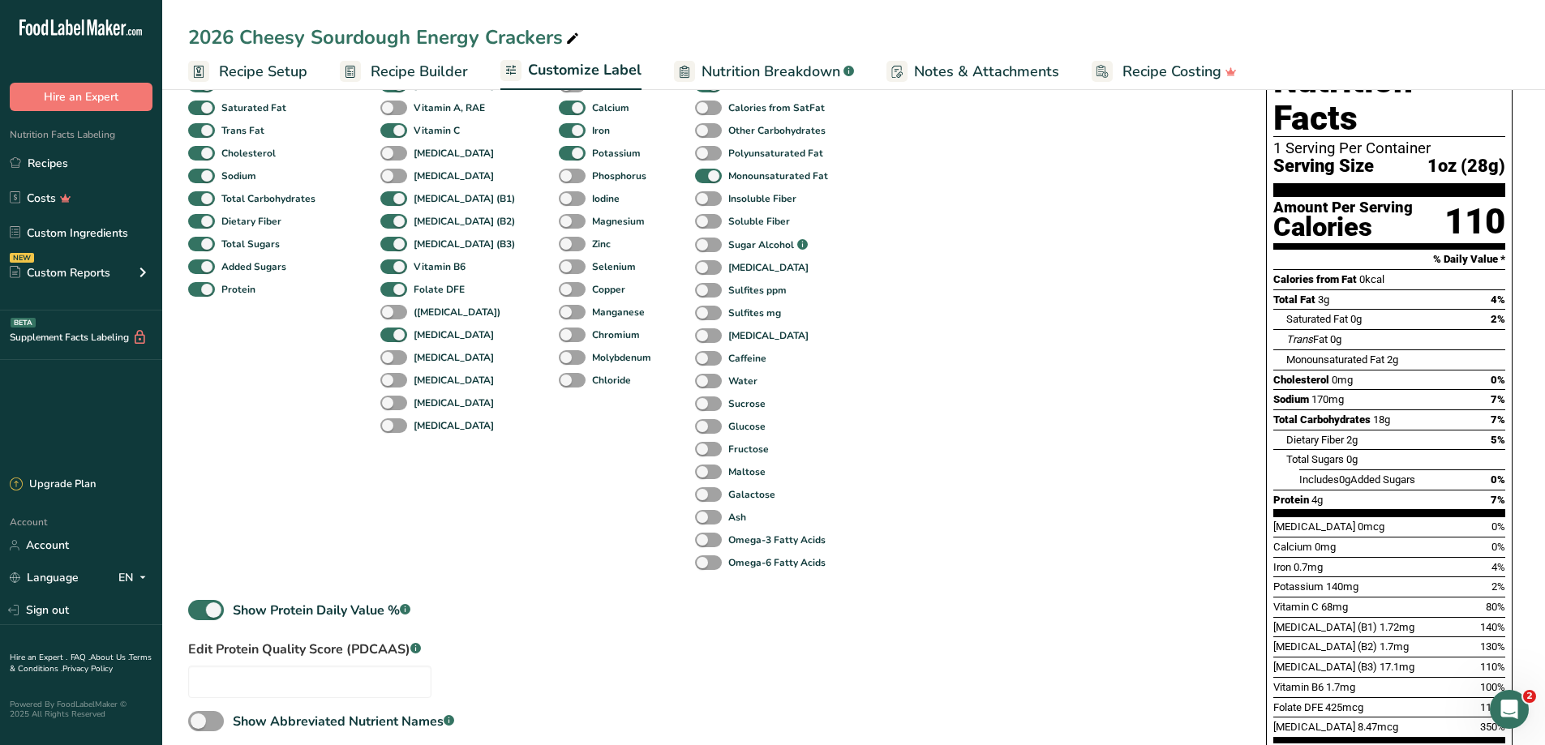
scroll to position [162, 0]
click at [695, 330] on span at bounding box center [708, 335] width 27 height 15
click at [695, 330] on input "[MEDICAL_DATA]" at bounding box center [700, 334] width 11 height 11
checkbox input "true"
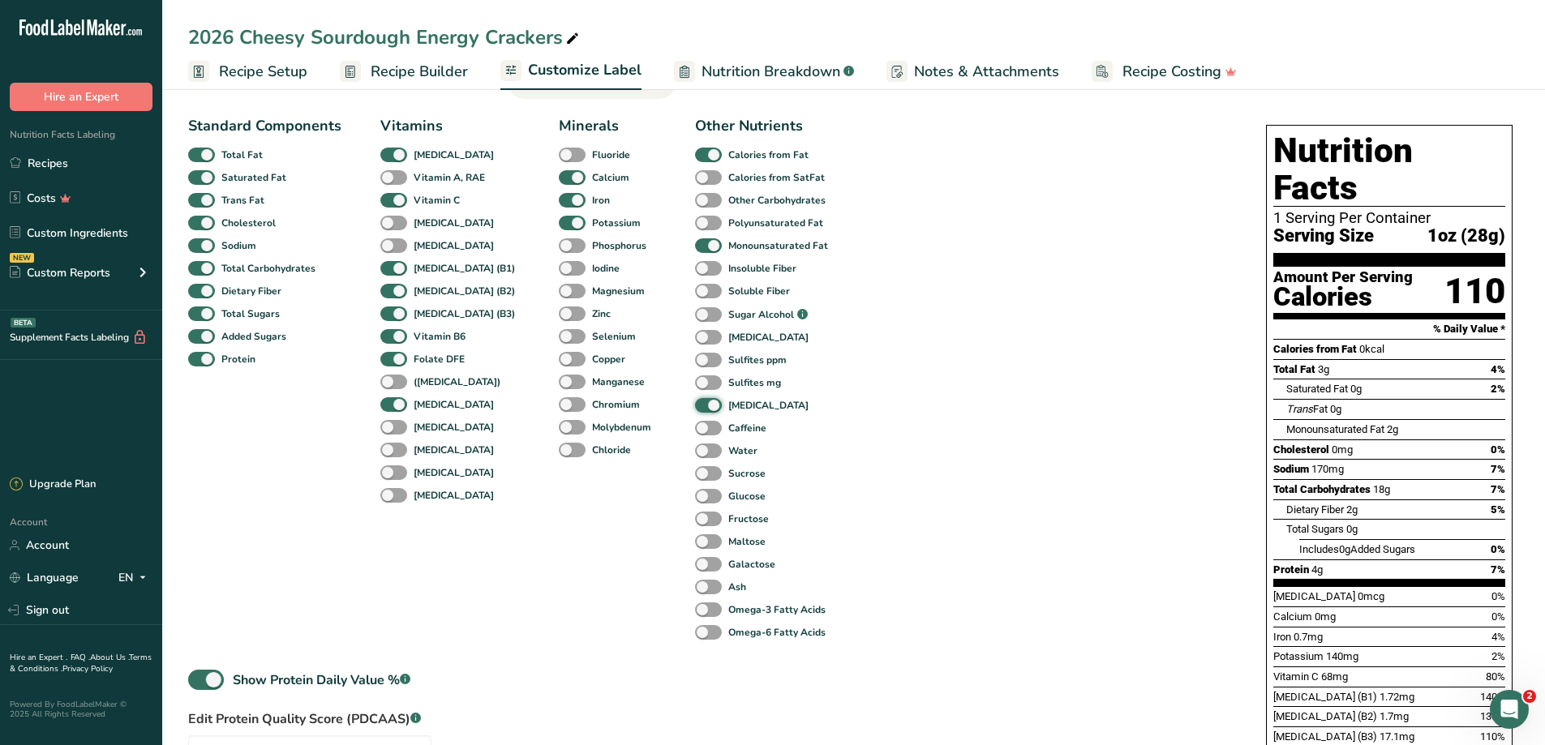
scroll to position [0, 0]
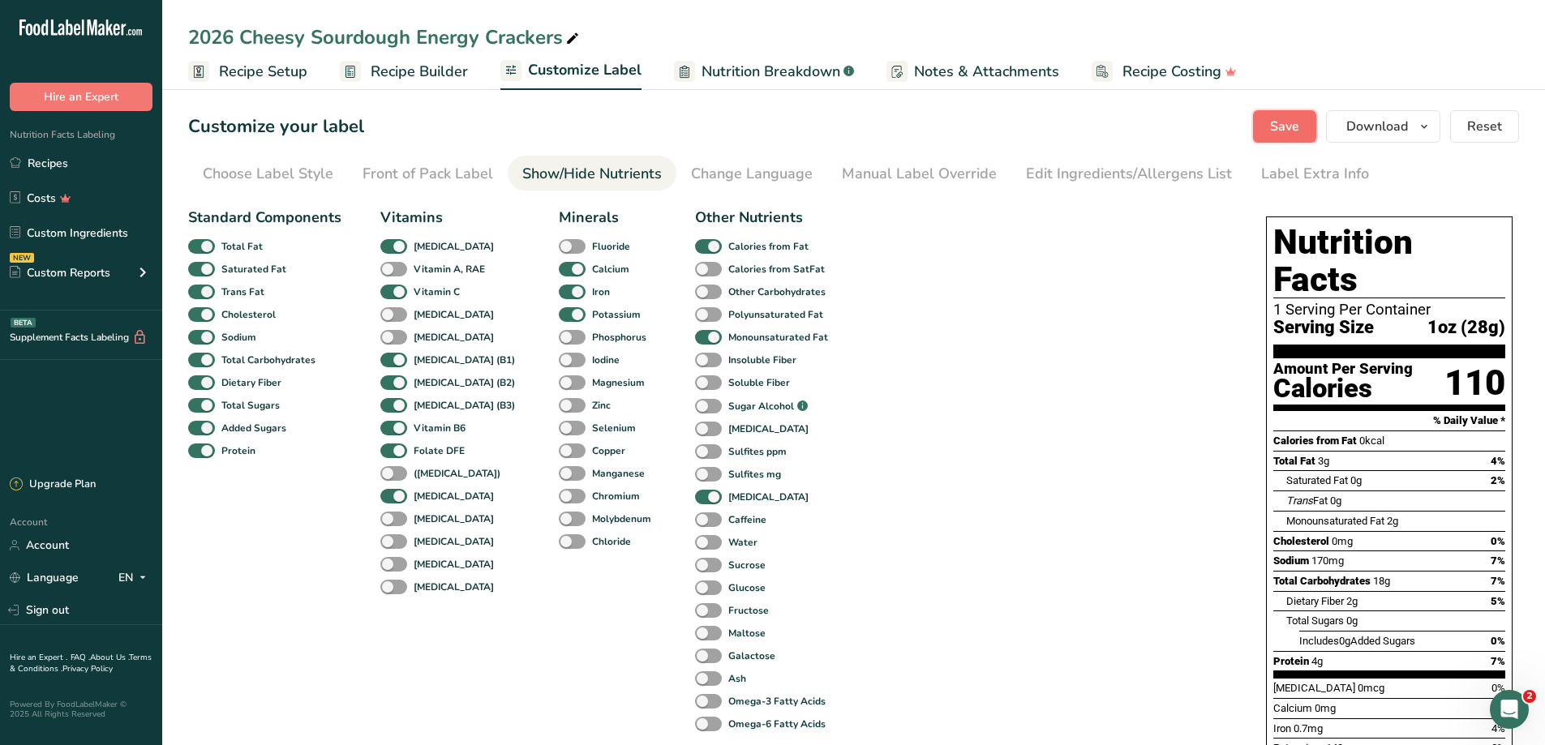
click at [1275, 122] on span "Save" at bounding box center [1284, 126] width 29 height 19
click at [423, 178] on div "Front of Pack Label" at bounding box center [428, 174] width 131 height 22
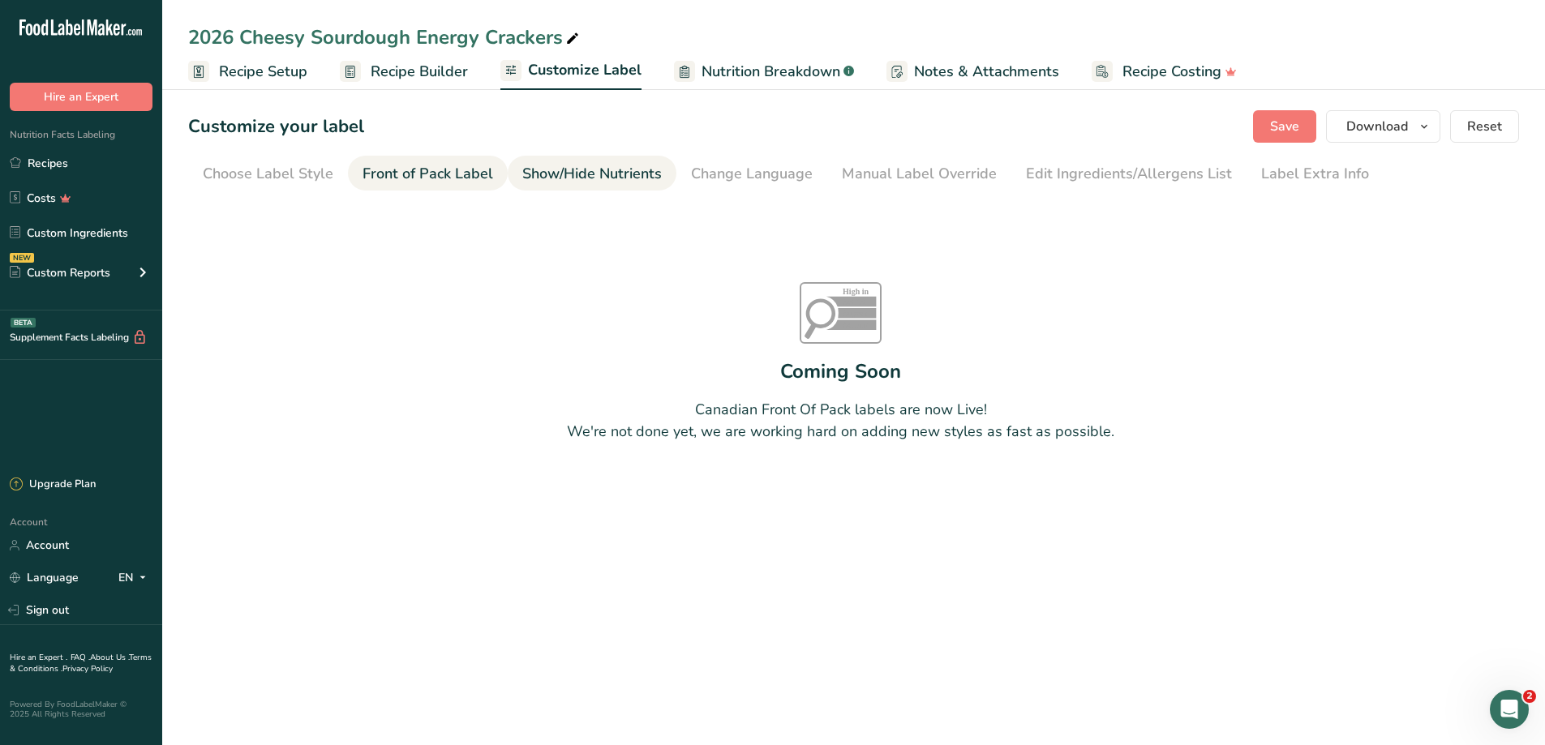
click at [562, 174] on div "Show/Hide Nutrients" at bounding box center [591, 174] width 139 height 22
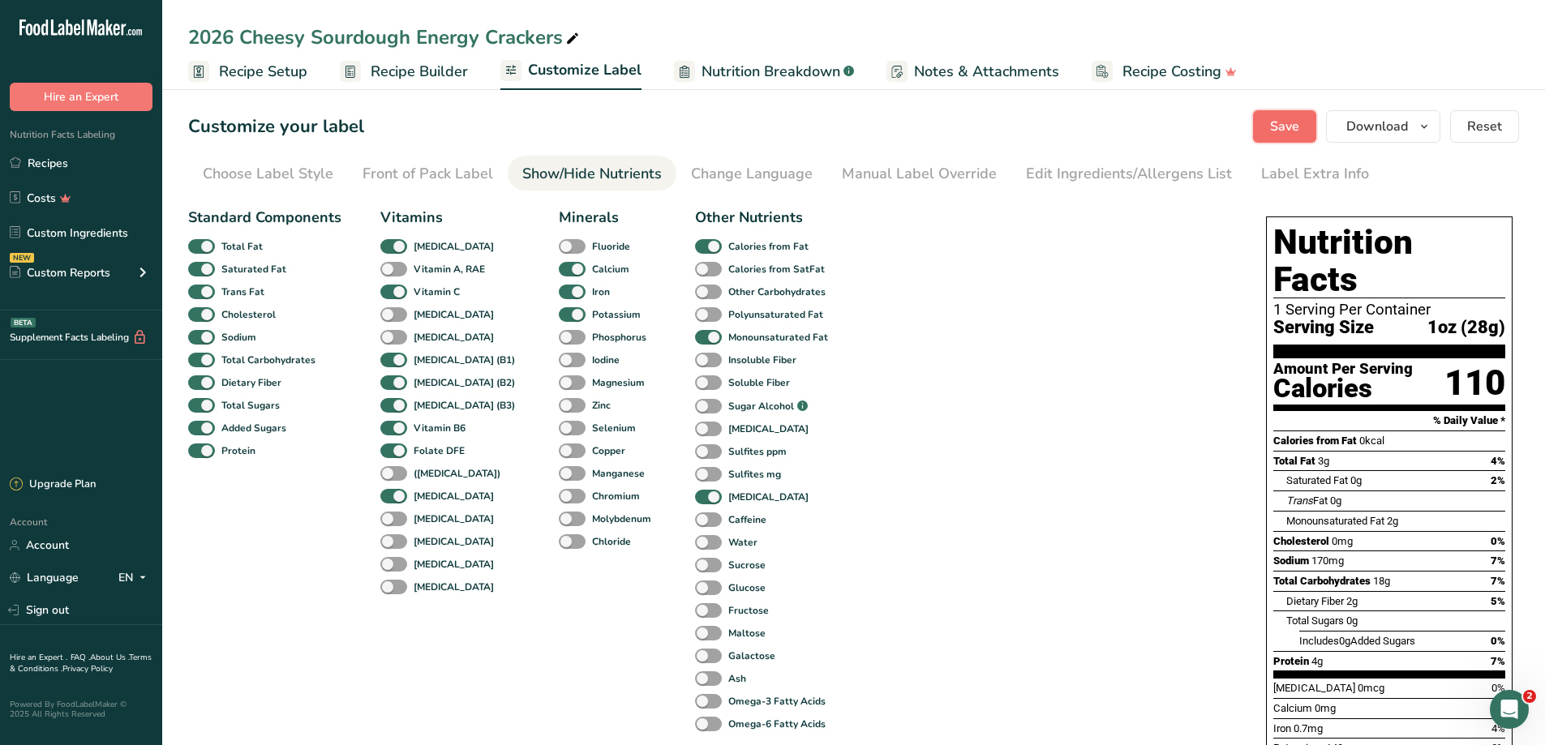
click at [1255, 123] on button "Save" at bounding box center [1284, 126] width 63 height 32
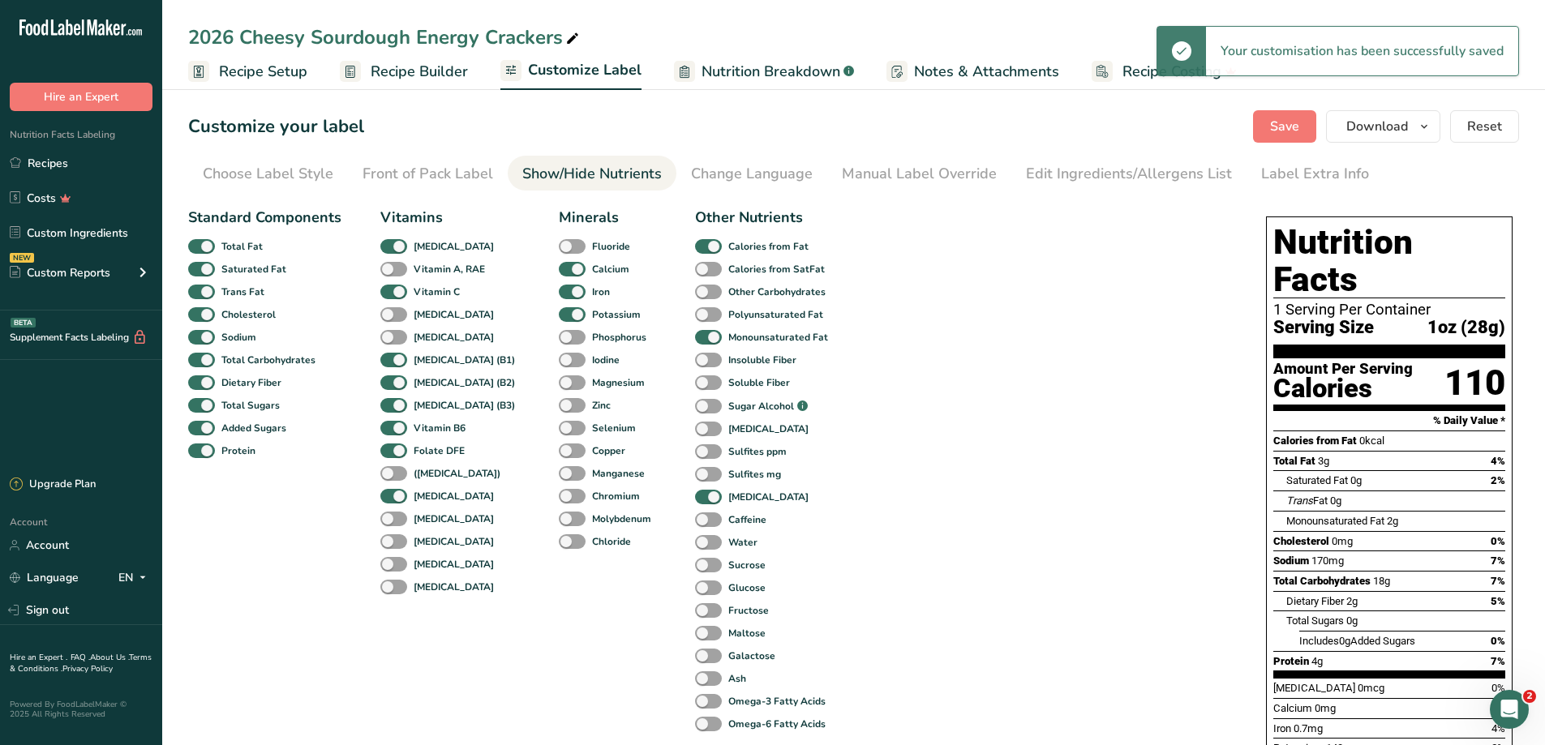
click at [435, 67] on span "Recipe Builder" at bounding box center [419, 72] width 97 height 22
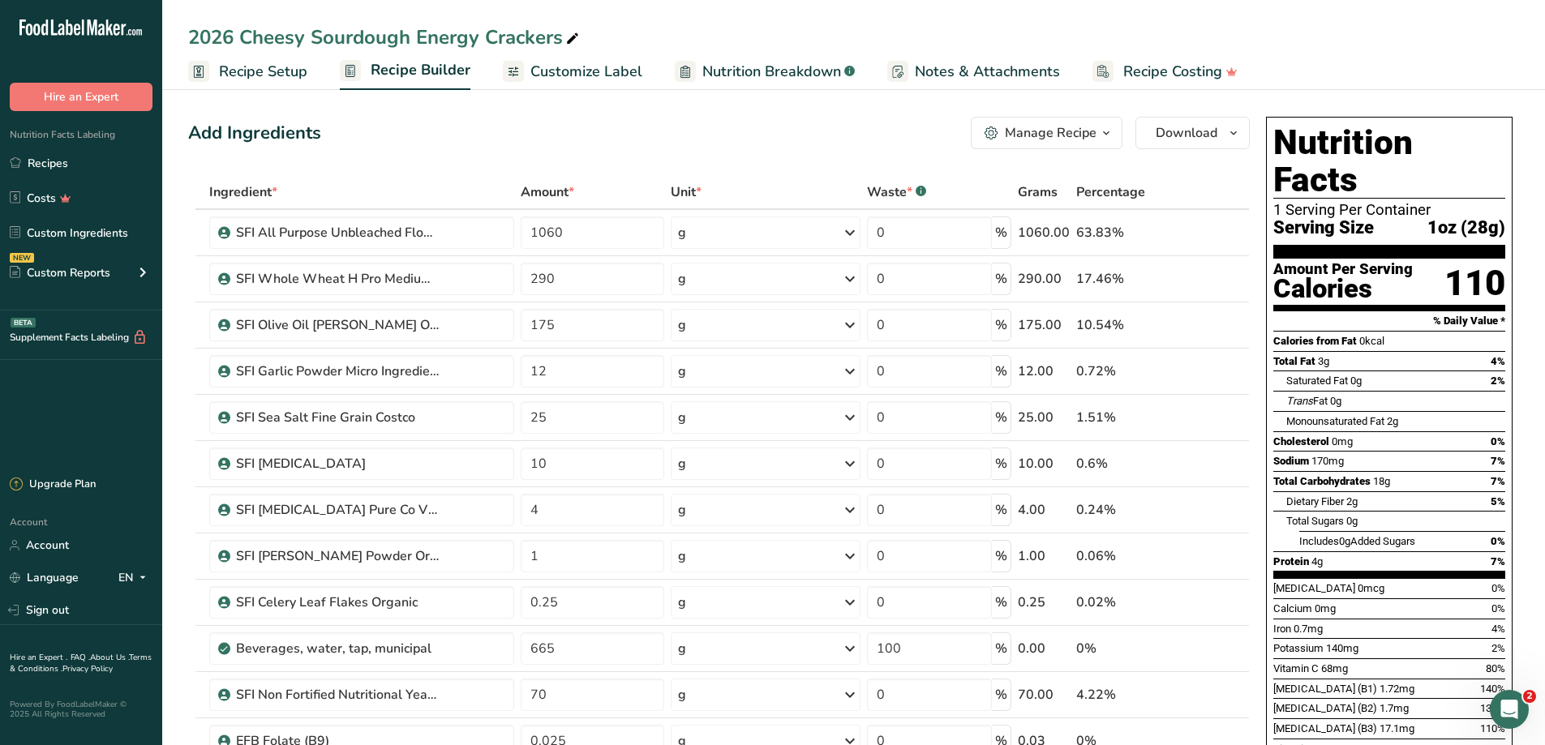
click at [583, 71] on span "Customize Label" at bounding box center [586, 72] width 112 height 22
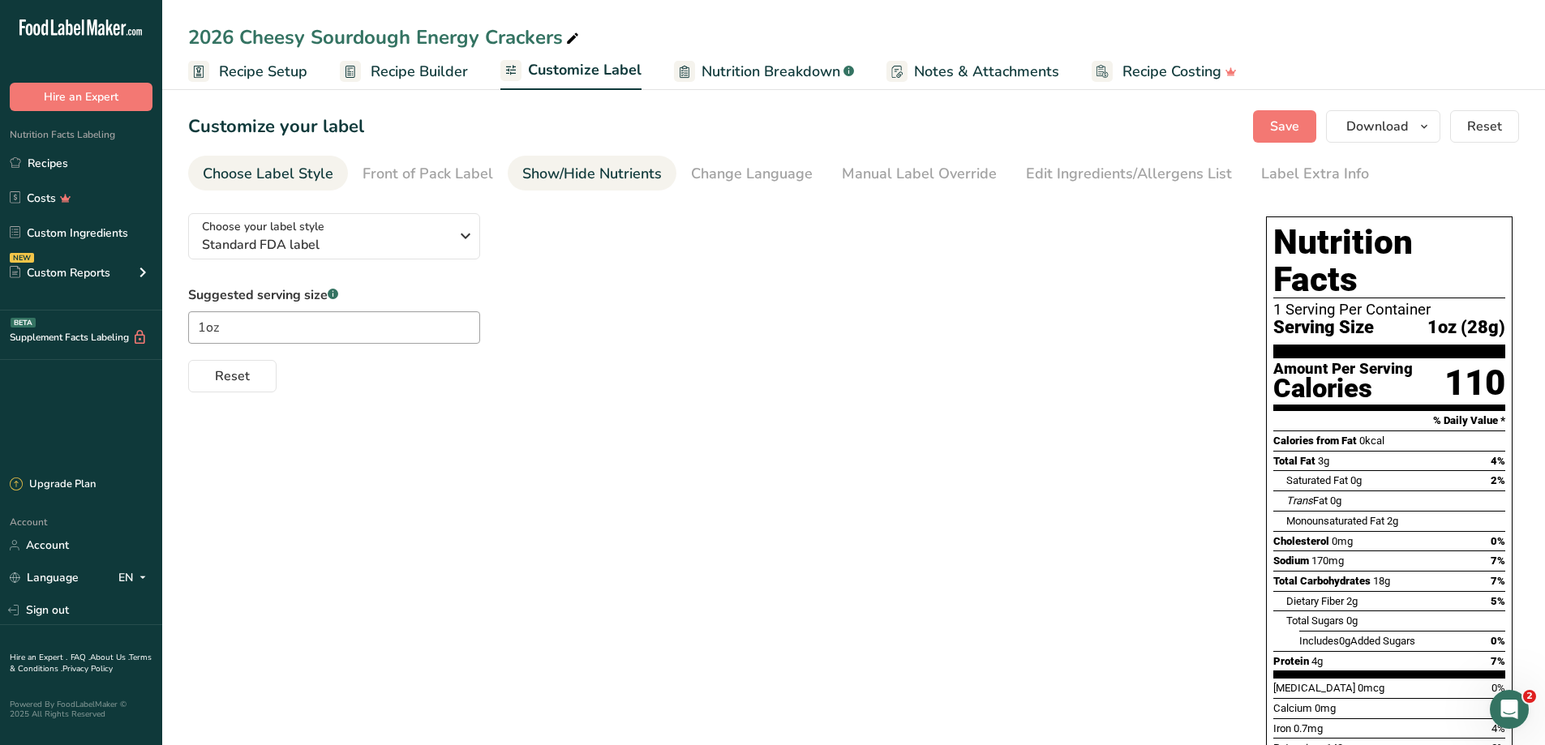
click at [628, 174] on div "Show/Hide Nutrients" at bounding box center [591, 174] width 139 height 22
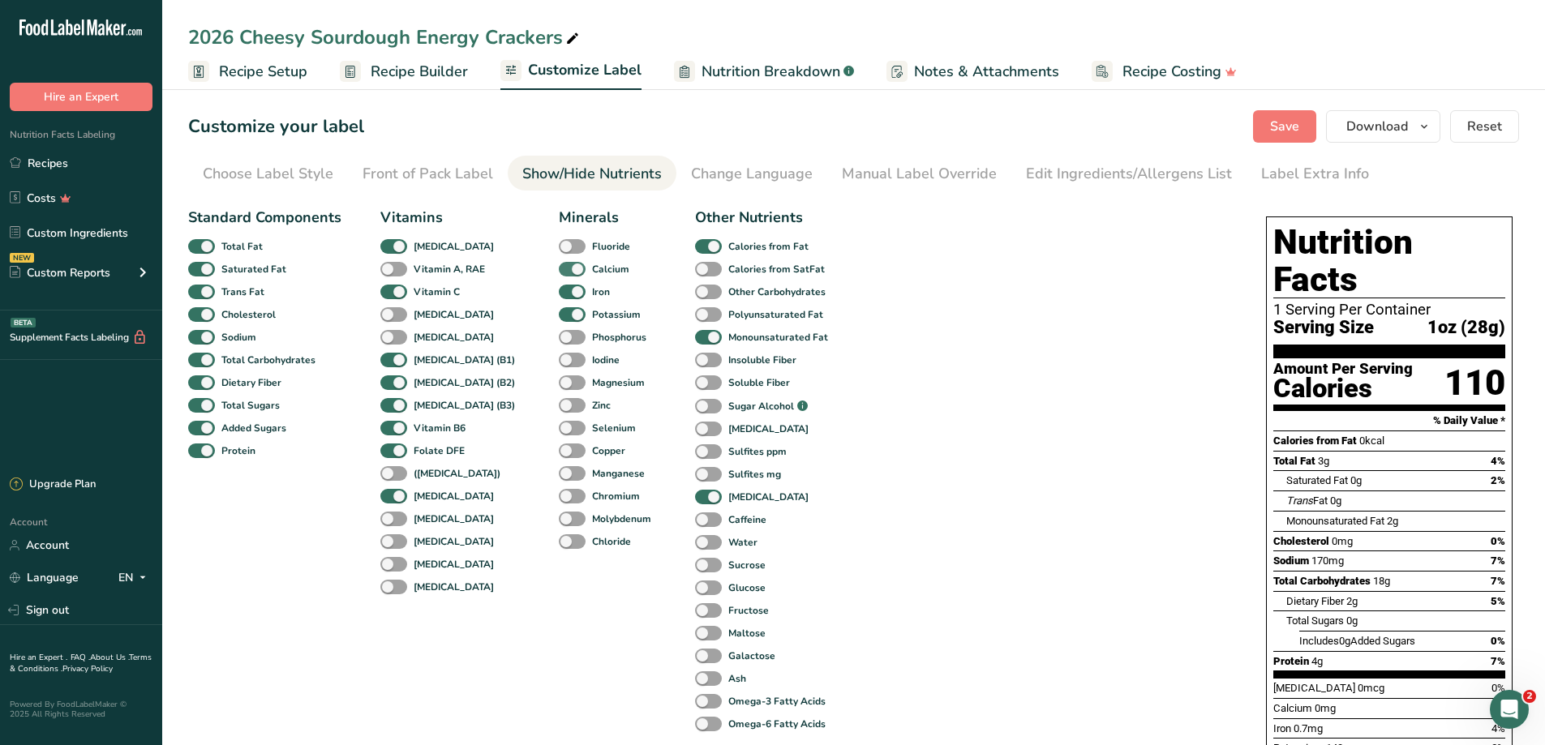
click at [559, 267] on span at bounding box center [572, 269] width 27 height 15
click at [559, 267] on input "Calcium" at bounding box center [564, 269] width 11 height 11
checkbox input "false"
click at [1284, 125] on span "Save" at bounding box center [1284, 126] width 29 height 19
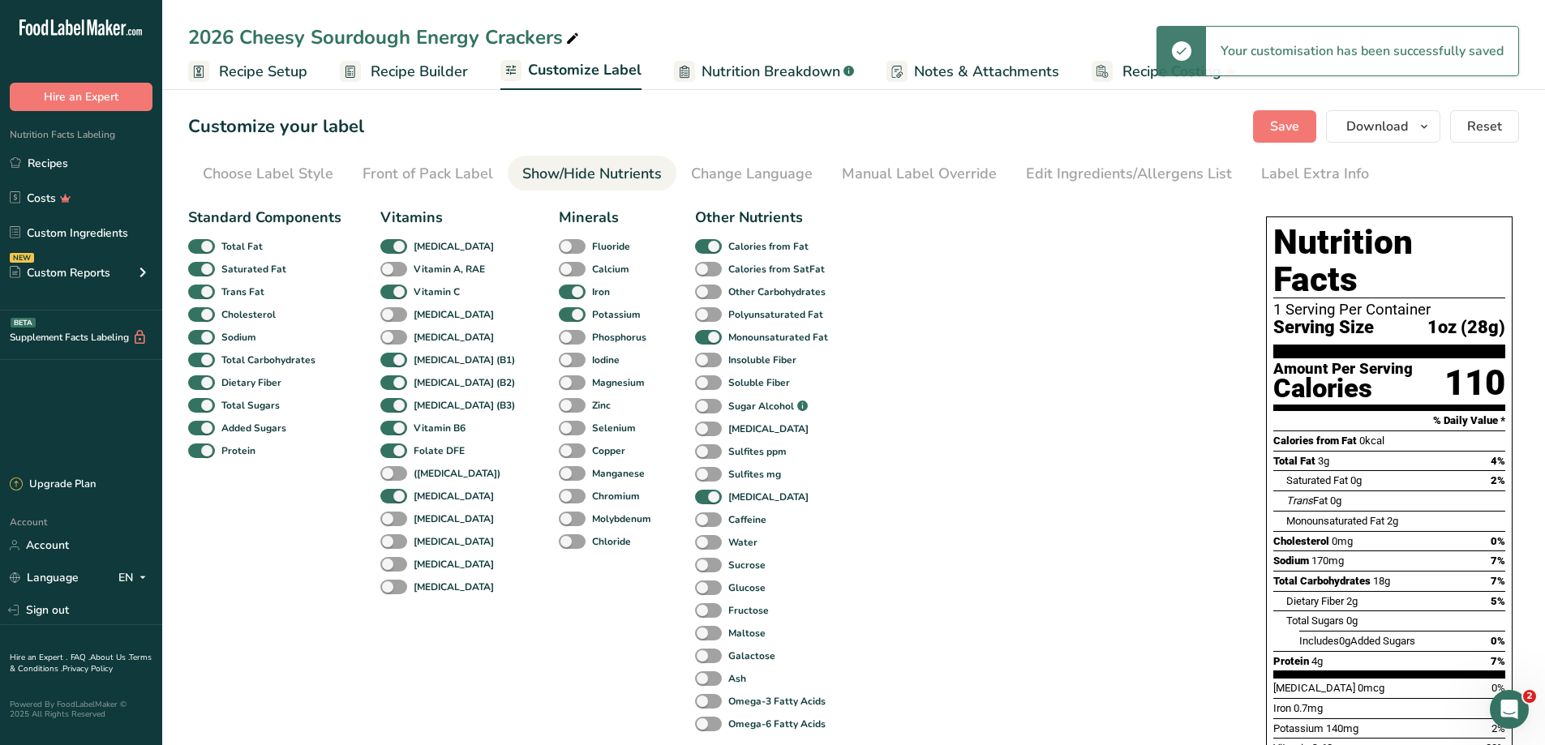
click at [444, 71] on span "Recipe Builder" at bounding box center [419, 72] width 97 height 22
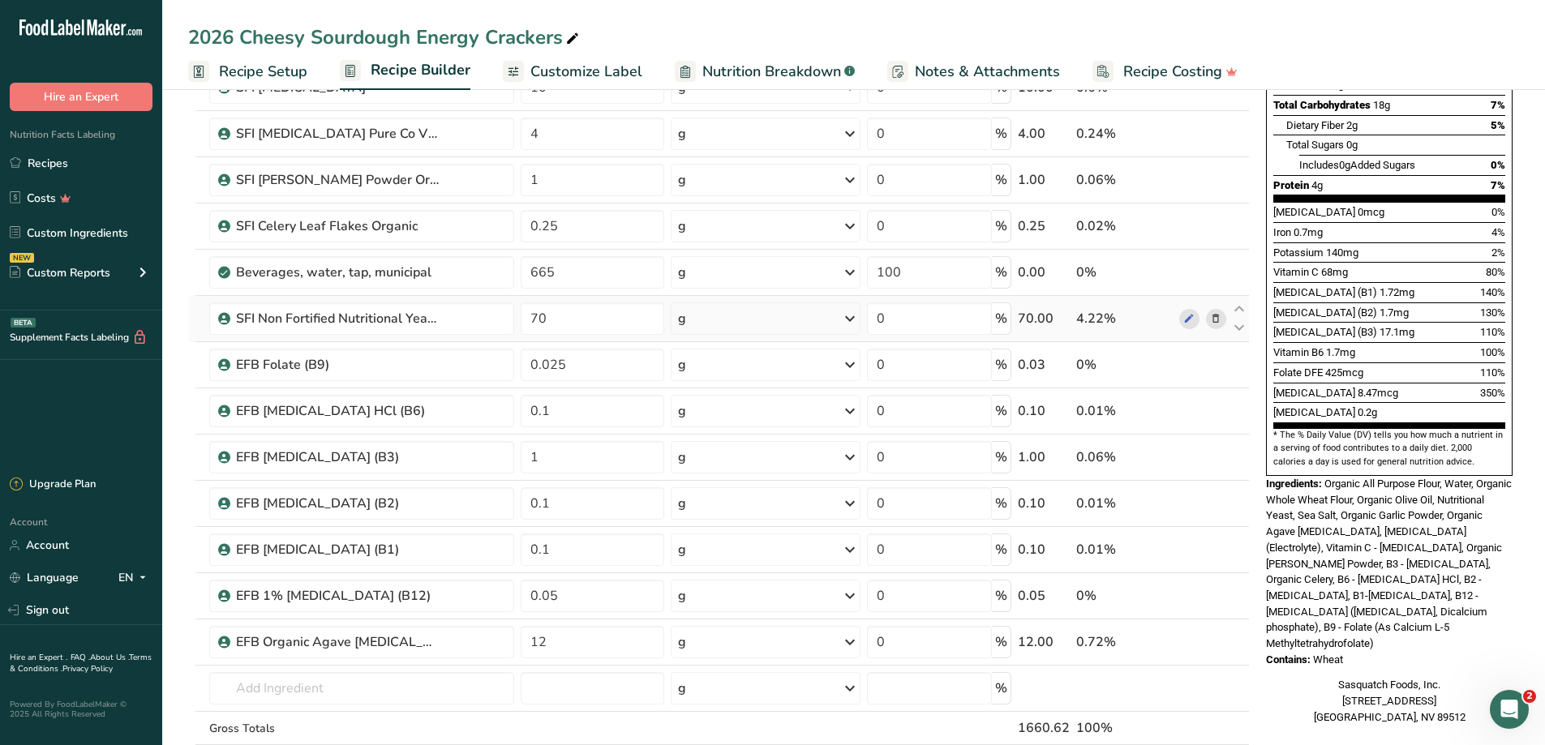
scroll to position [405, 0]
